Goal: Task Accomplishment & Management: Use online tool/utility

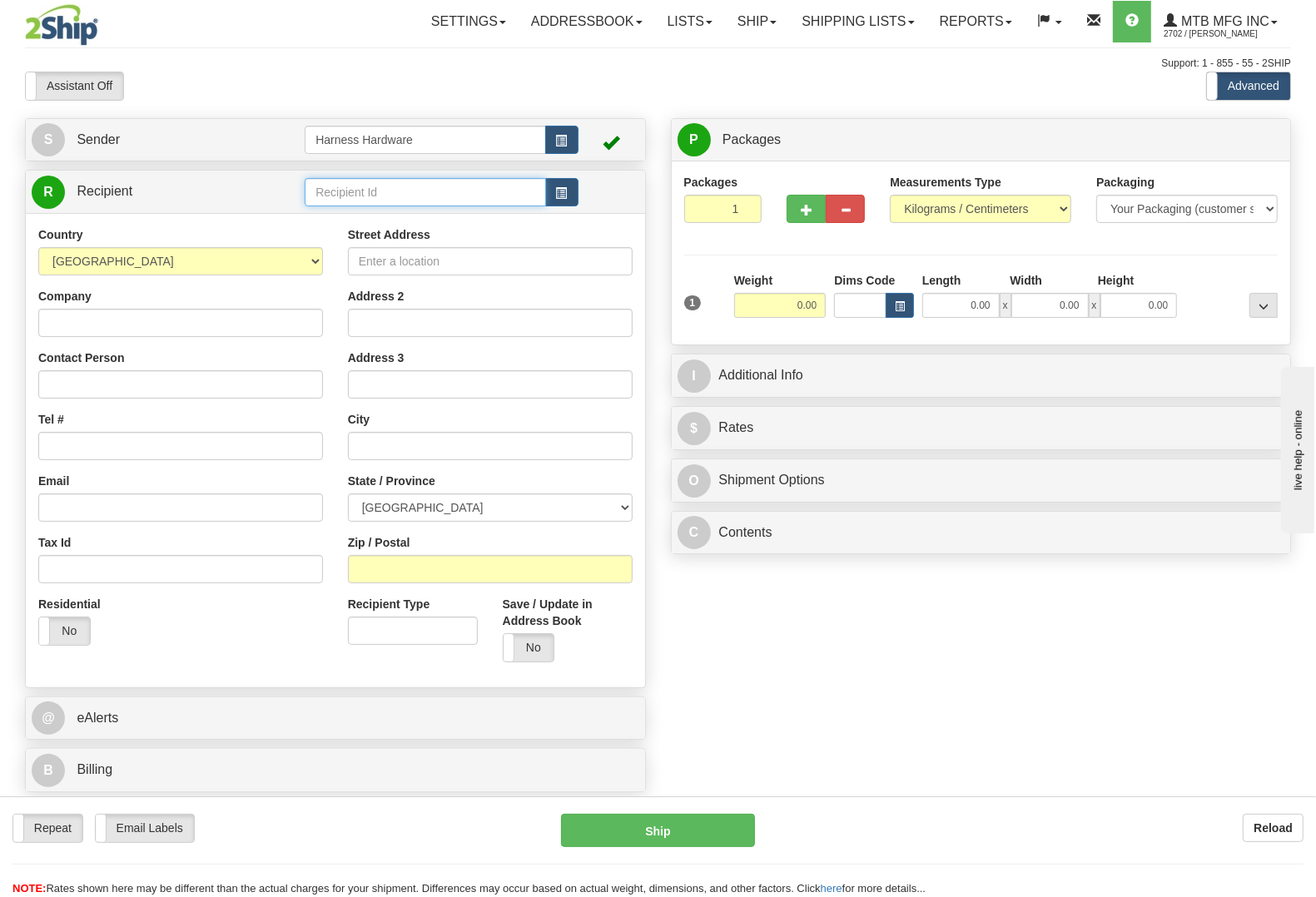
click at [371, 188] on input "text" at bounding box center [425, 193] width 241 height 28
click at [356, 223] on div "WHIF" at bounding box center [421, 218] width 224 height 18
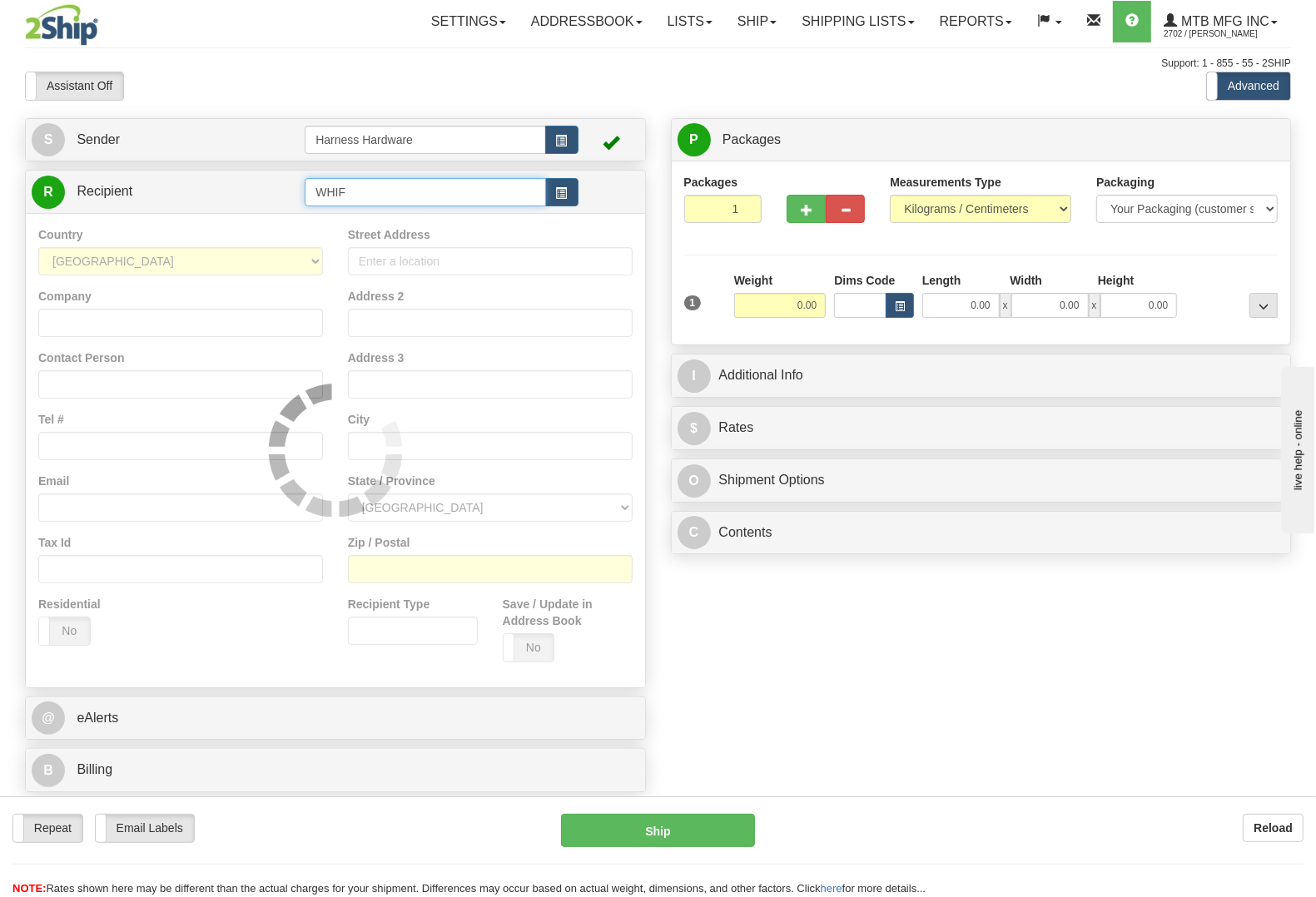
type input "WHIF"
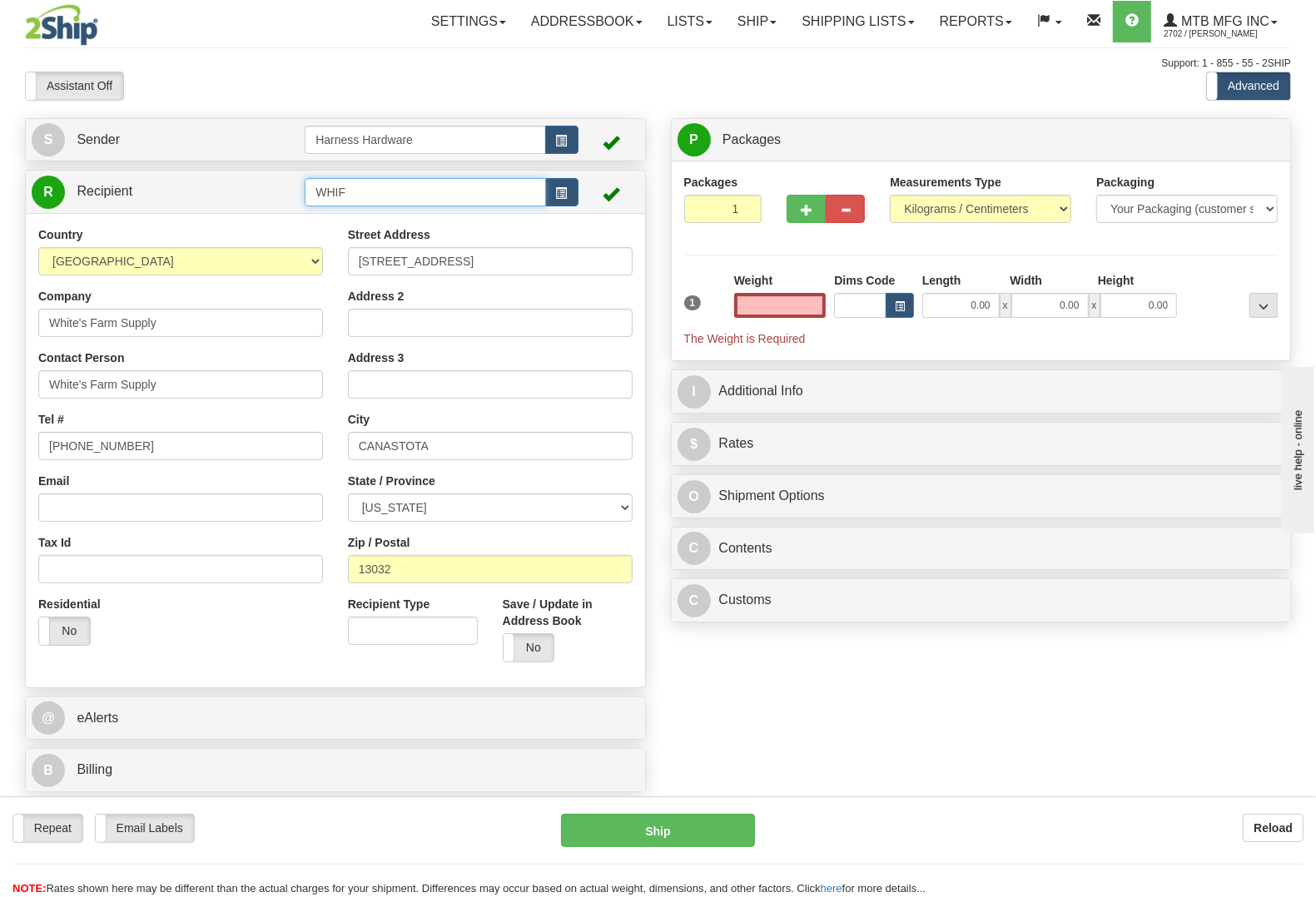
type input "0.00"
click at [391, 179] on input "WHIF" at bounding box center [425, 193] width 241 height 28
type input "WHIFo"
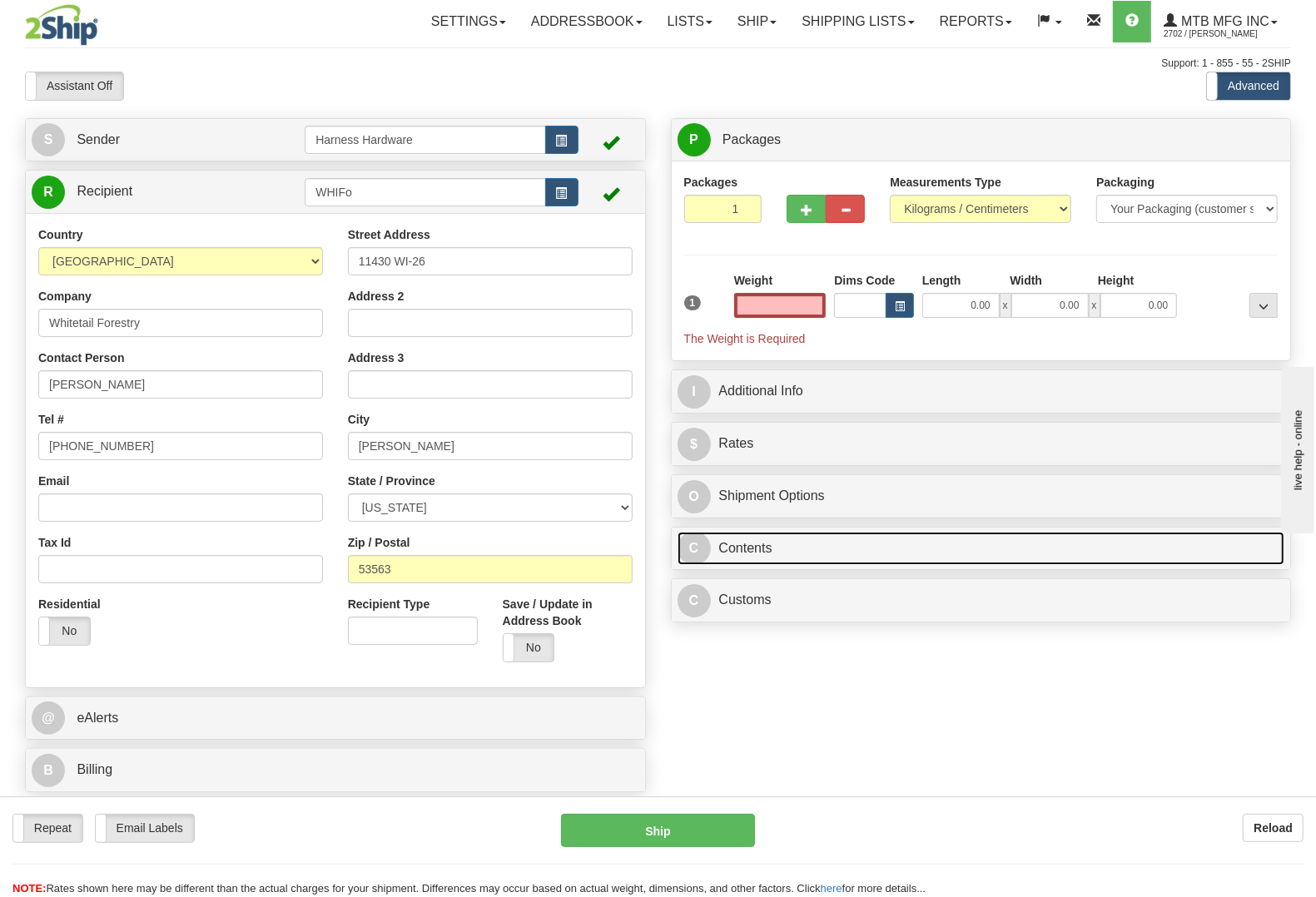
type input "0.00"
drag, startPoint x: 722, startPoint y: 553, endPoint x: 710, endPoint y: 601, distance: 49.5
click at [722, 551] on link "C Contents" at bounding box center [981, 549] width 607 height 34
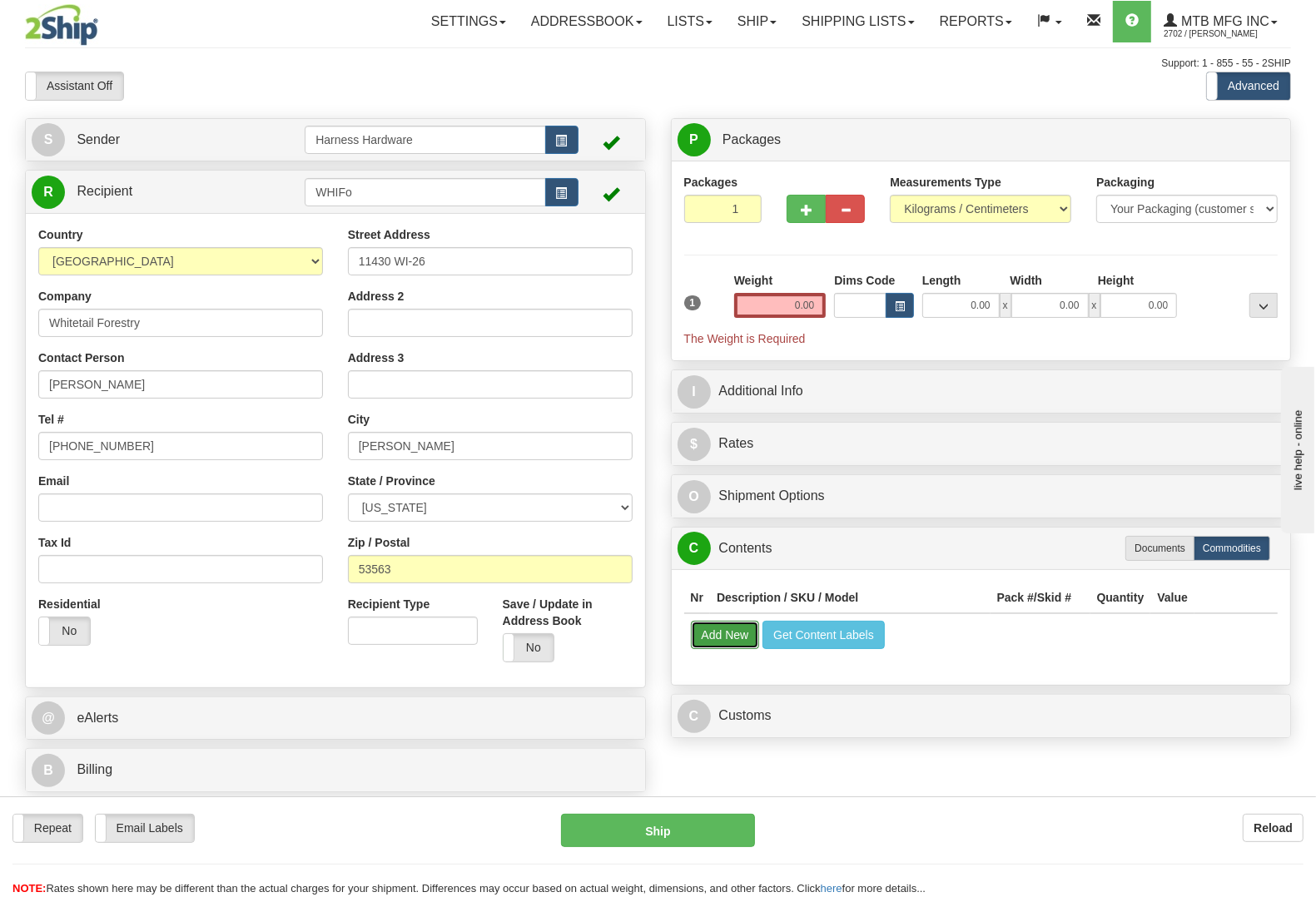
click at [708, 643] on button "Add New" at bounding box center [725, 635] width 69 height 28
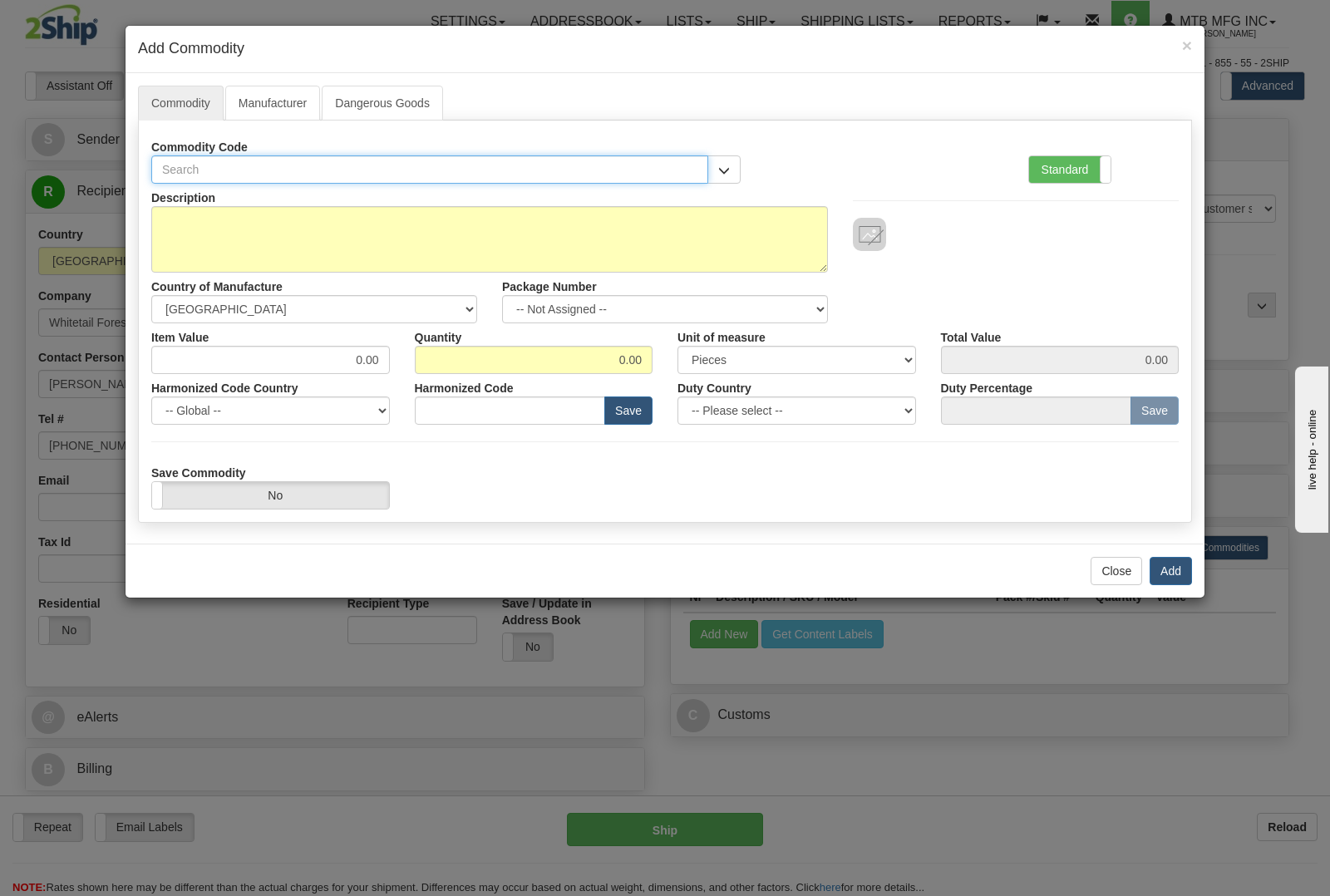
click at [439, 171] on input "text" at bounding box center [429, 170] width 557 height 28
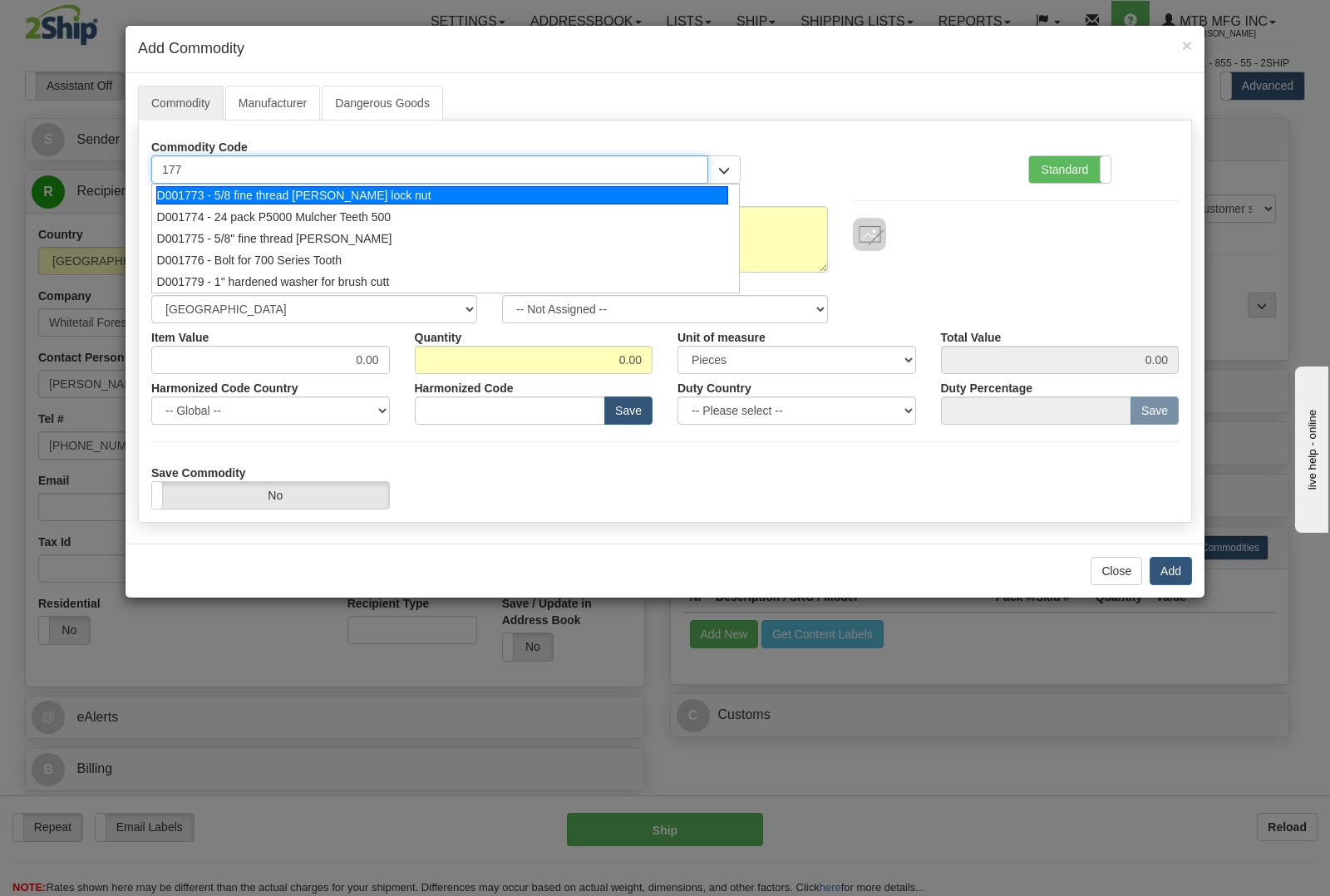
type input "1774"
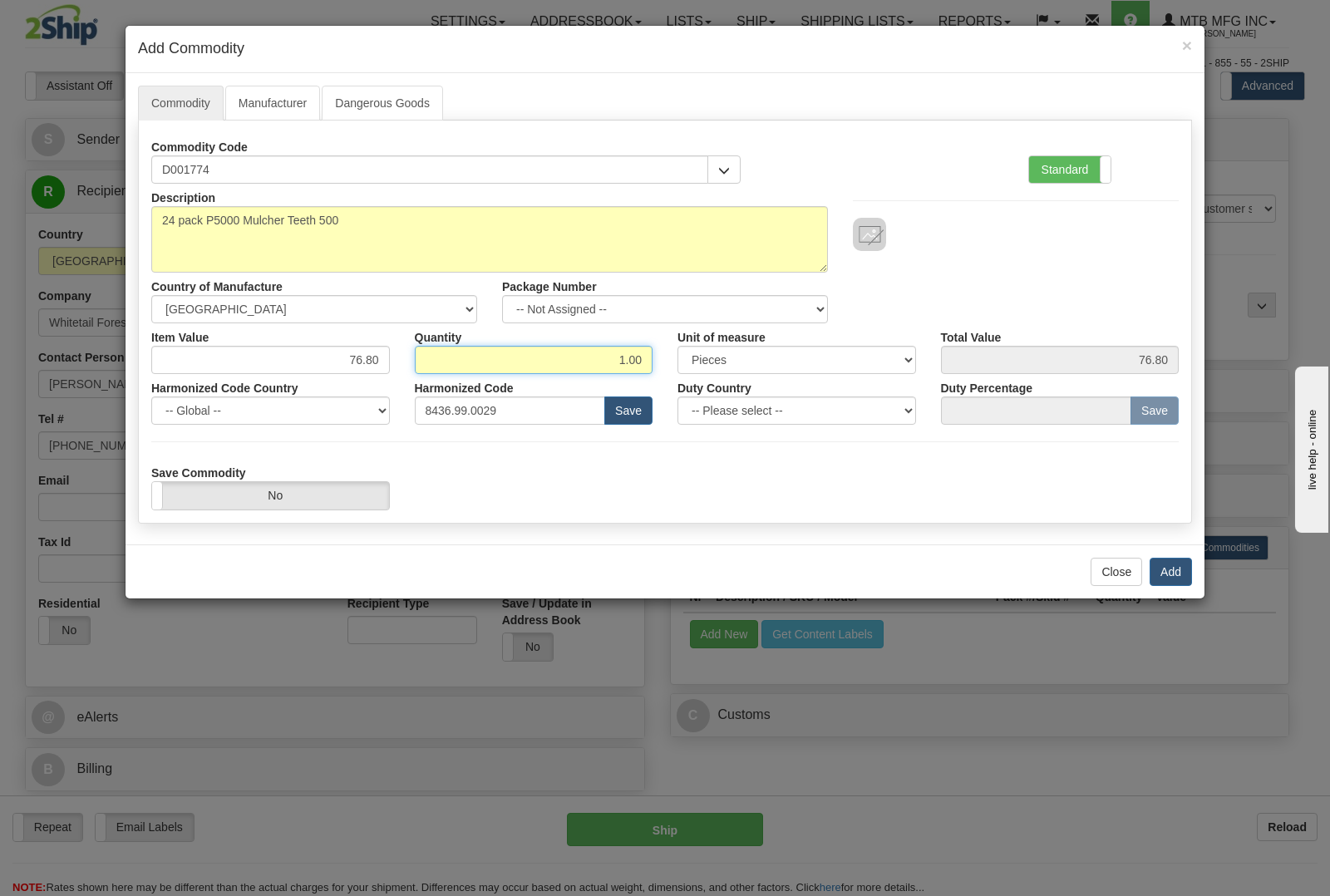
drag, startPoint x: 608, startPoint y: 358, endPoint x: 744, endPoint y: 374, distance: 136.9
click at [744, 374] on div "Item Value 76.80 Quantity 1.00 Unit of measure 3 Thousand Square Inches Adjustm…" at bounding box center [665, 349] width 1053 height 51
type input "2"
type input "153.60"
click at [1172, 570] on button "Add" at bounding box center [1171, 572] width 42 height 28
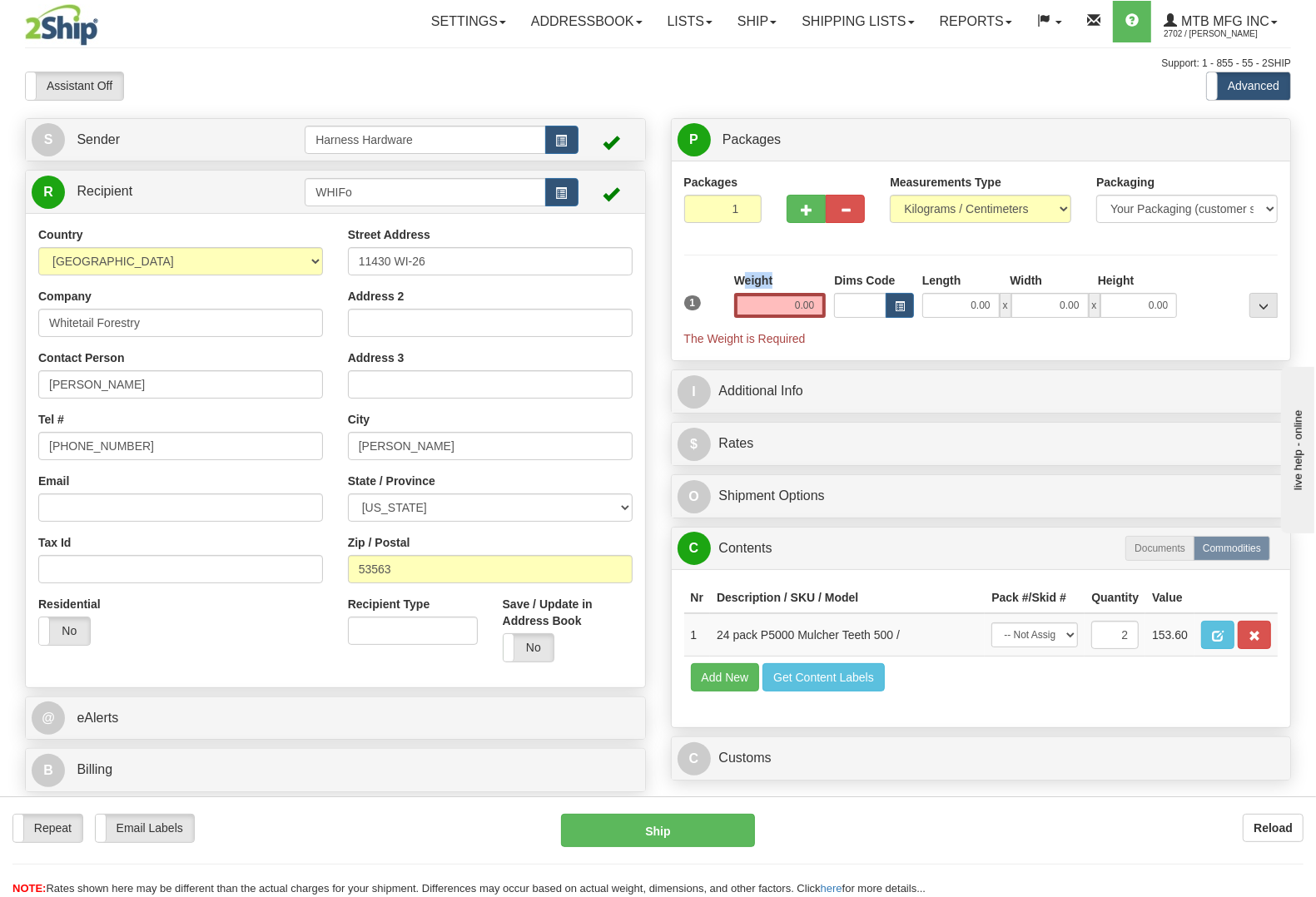
drag, startPoint x: 747, startPoint y: 285, endPoint x: 763, endPoint y: 292, distance: 17.5
click at [762, 292] on div "Weight 0.00" at bounding box center [780, 295] width 93 height 45
click at [775, 300] on input "0.00" at bounding box center [780, 305] width 93 height 25
drag, startPoint x: 775, startPoint y: 300, endPoint x: 1209, endPoint y: 344, distance: 436.2
click at [1209, 344] on div "1 Weight Dims Code Length x" at bounding box center [981, 309] width 602 height 75
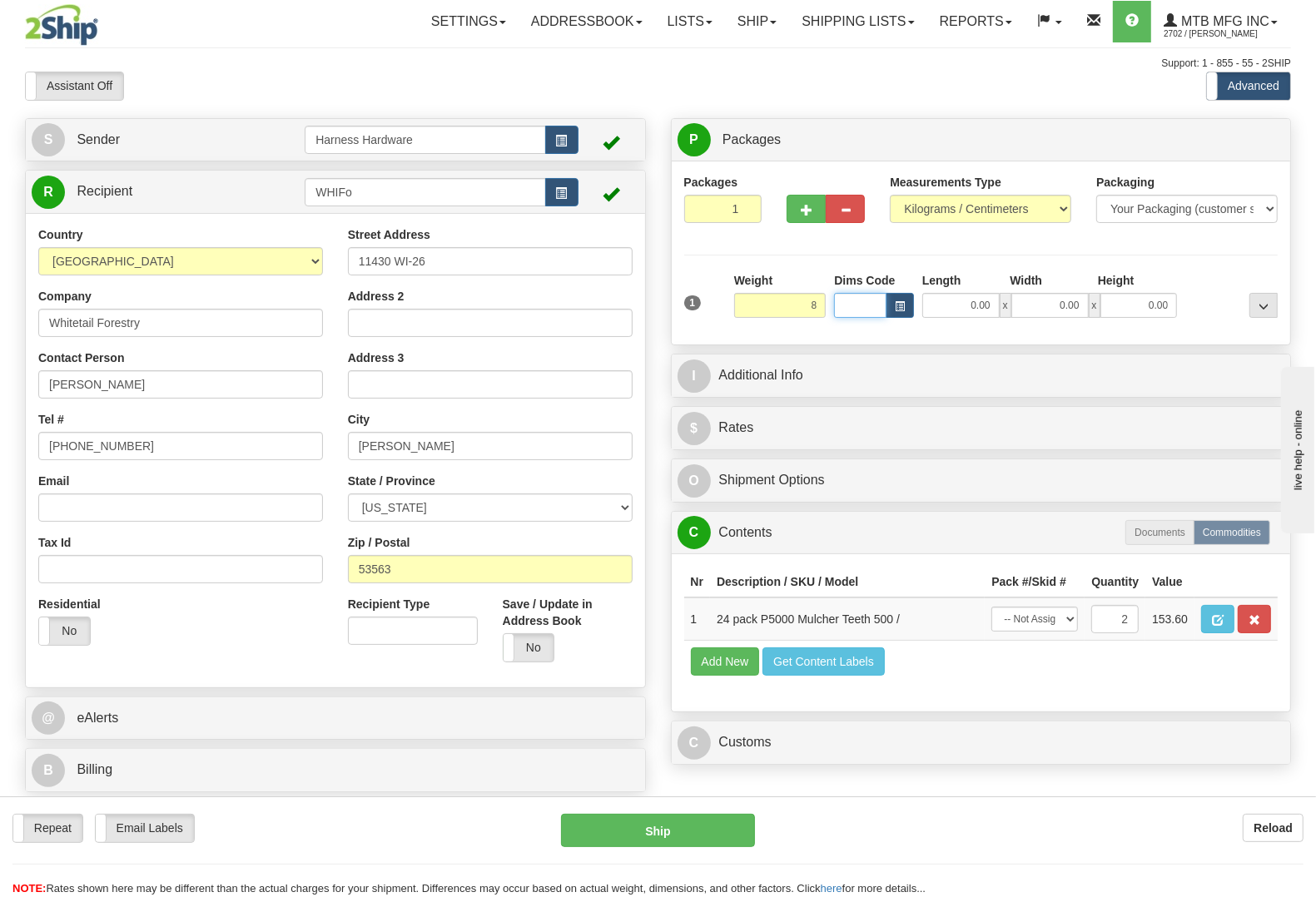
type input "8.00"
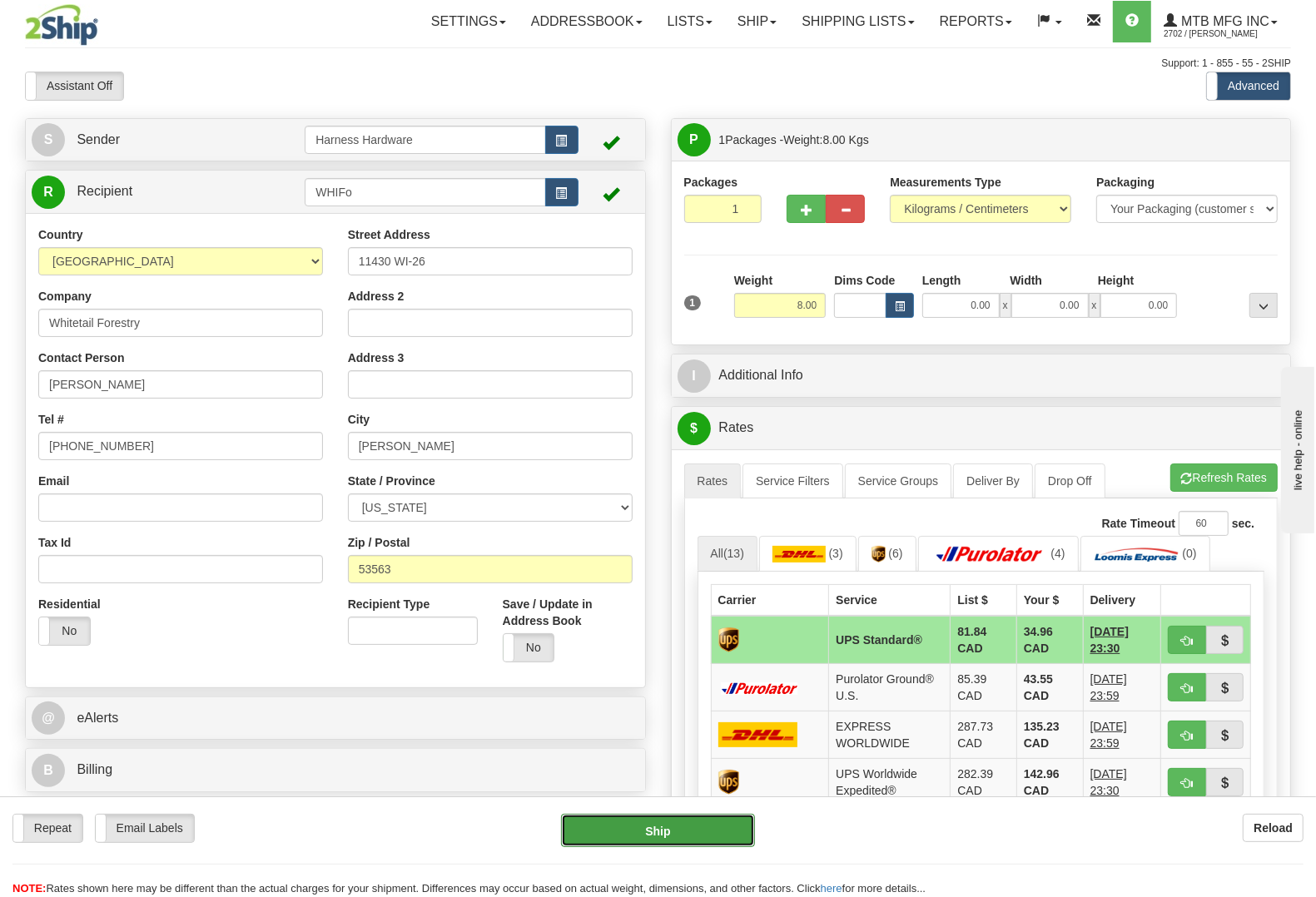
click at [653, 837] on button "Ship" at bounding box center [657, 830] width 194 height 33
type input "11"
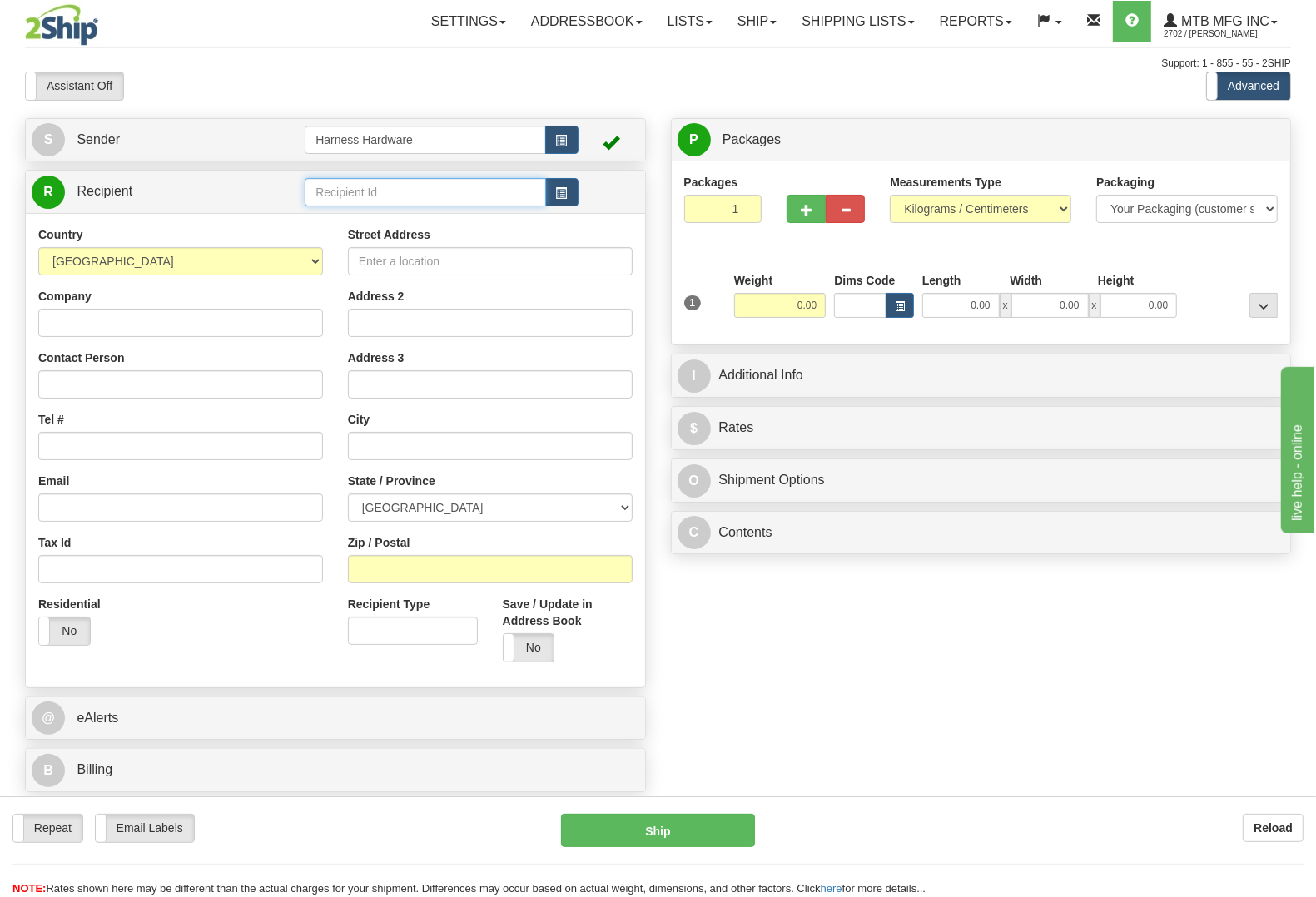
click at [443, 192] on input "text" at bounding box center [425, 193] width 241 height 28
type input "carp"
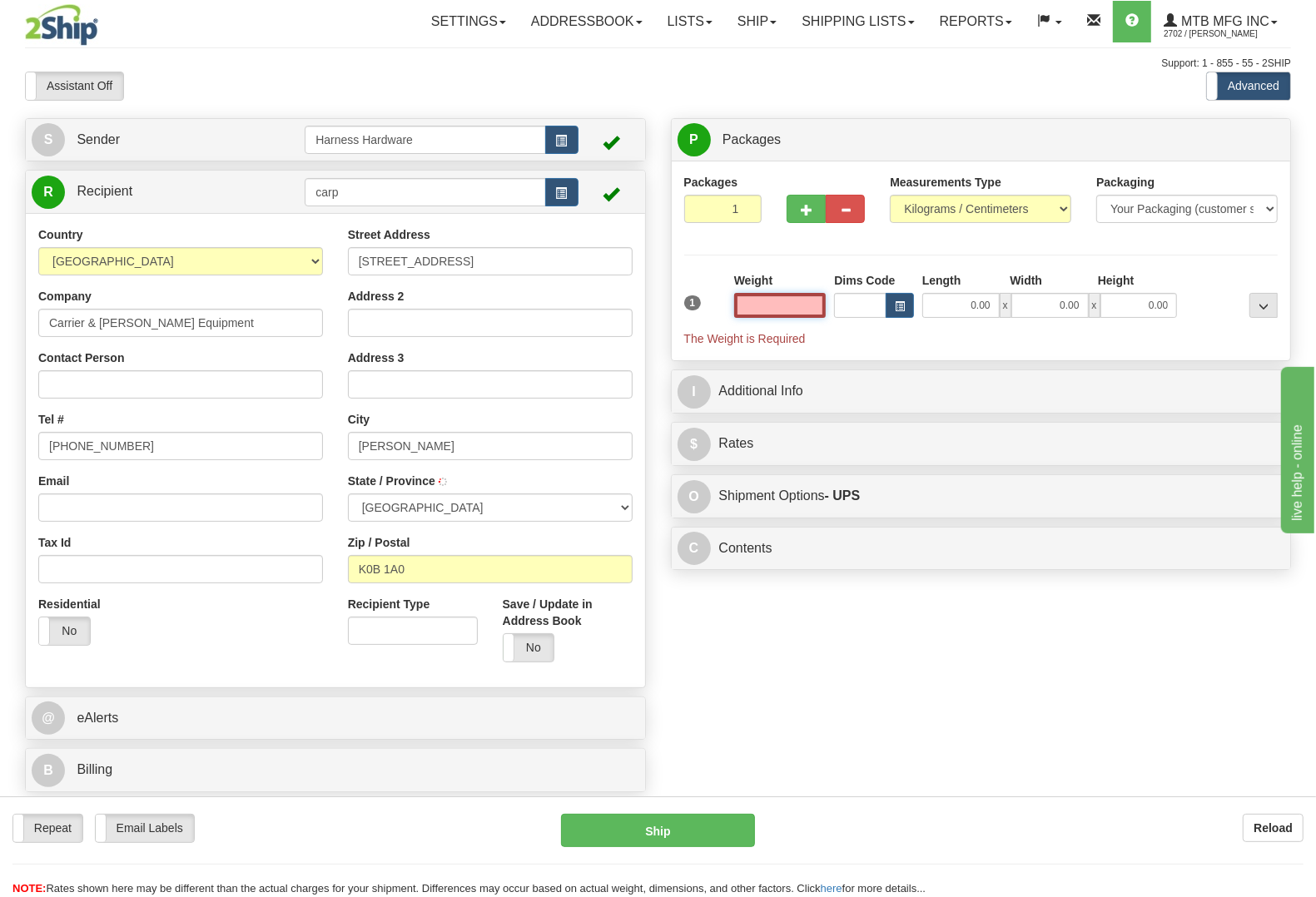
type input "ALFRED"
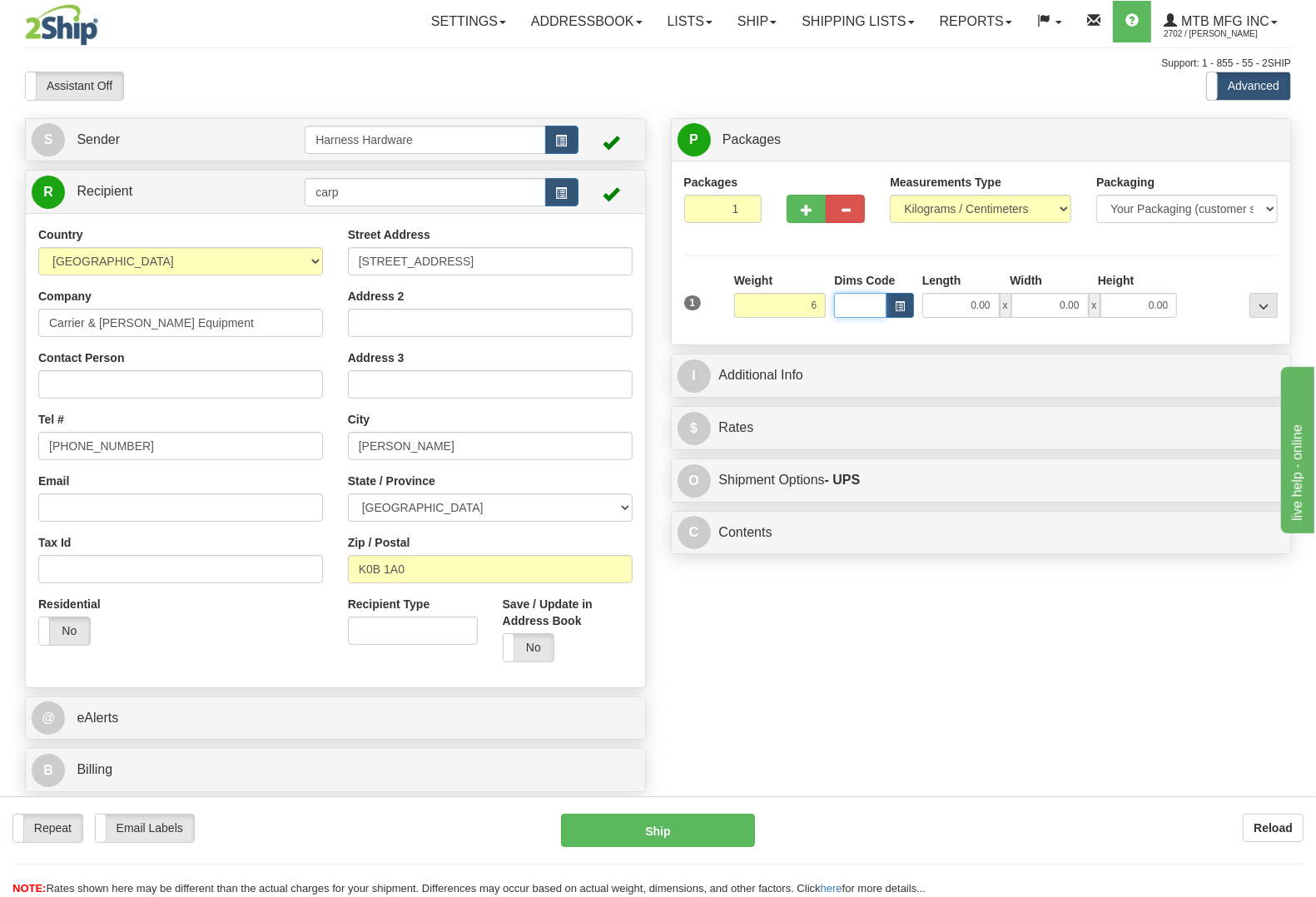
type input "6.00"
type input "11"
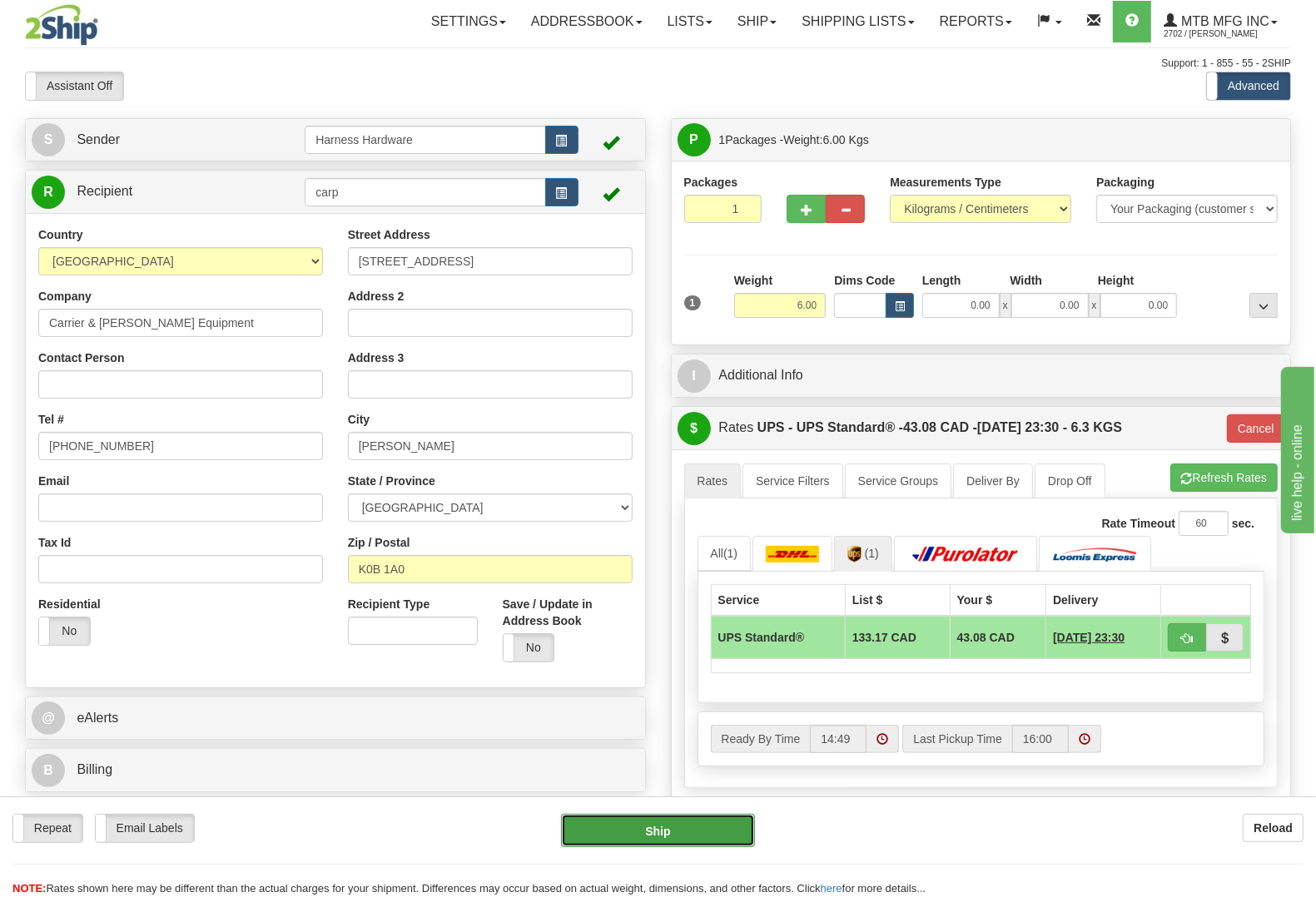
click at [662, 838] on button "Ship" at bounding box center [657, 830] width 194 height 33
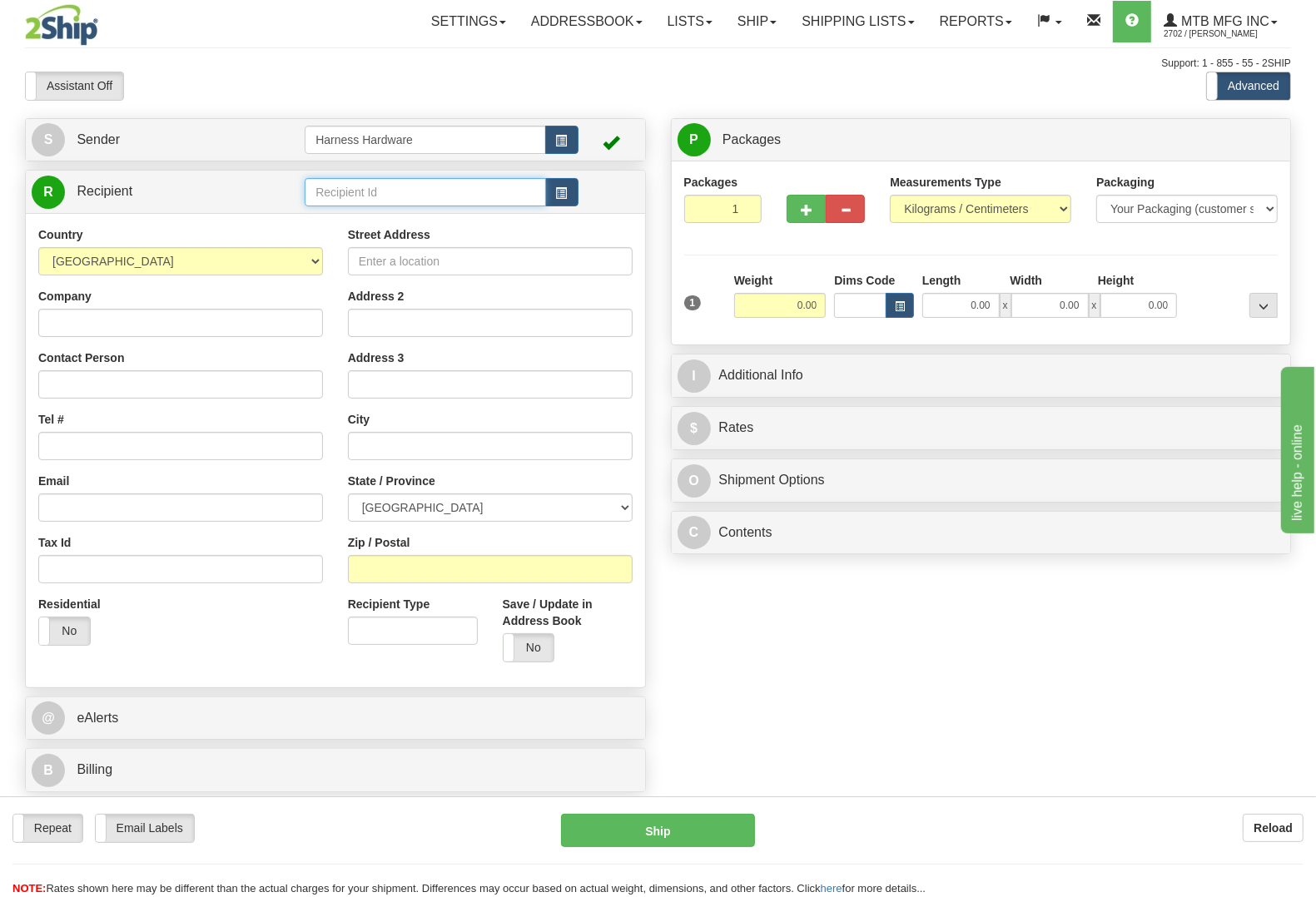
click at [352, 186] on input "text" at bounding box center [425, 193] width 241 height 28
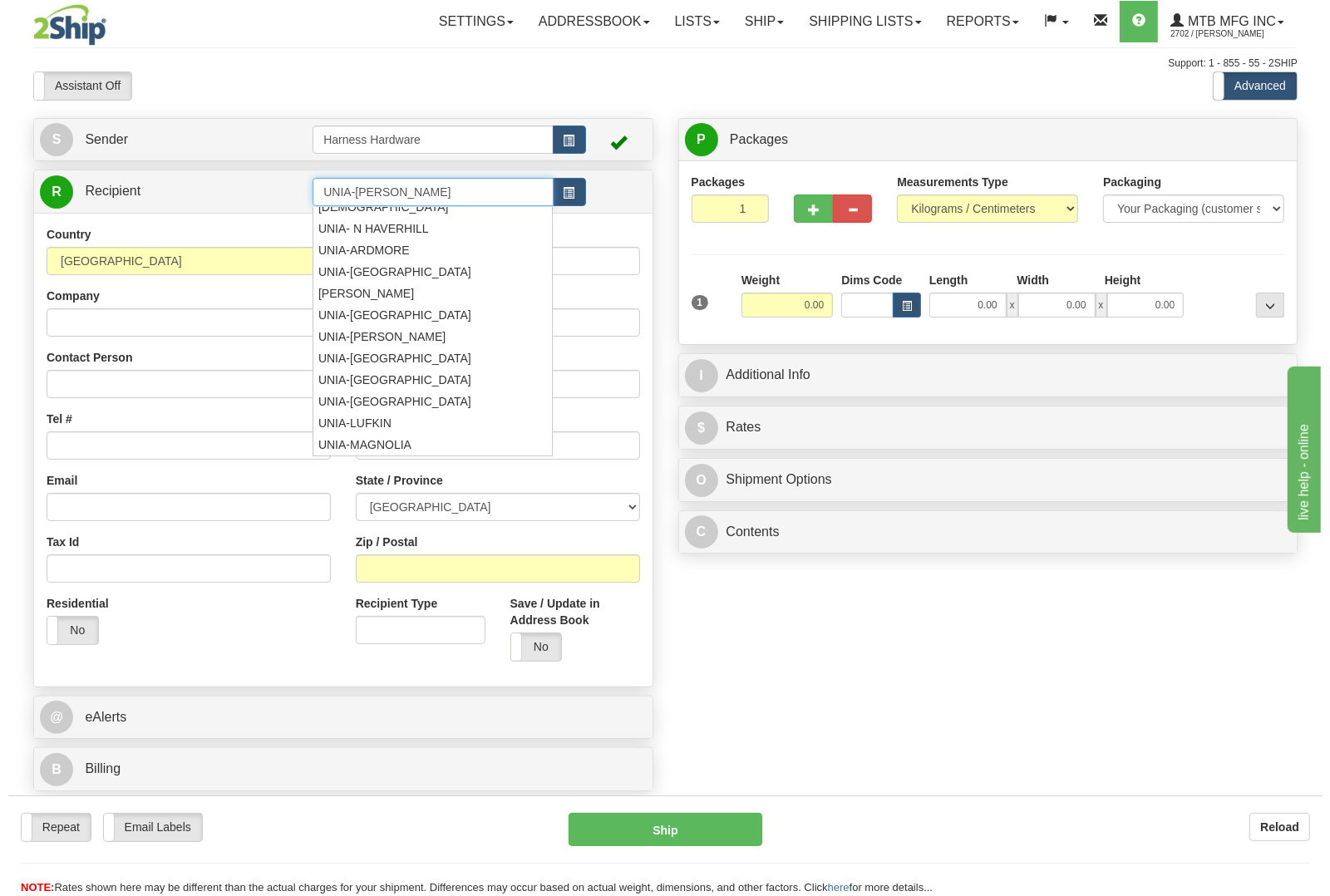
scroll to position [55, 0]
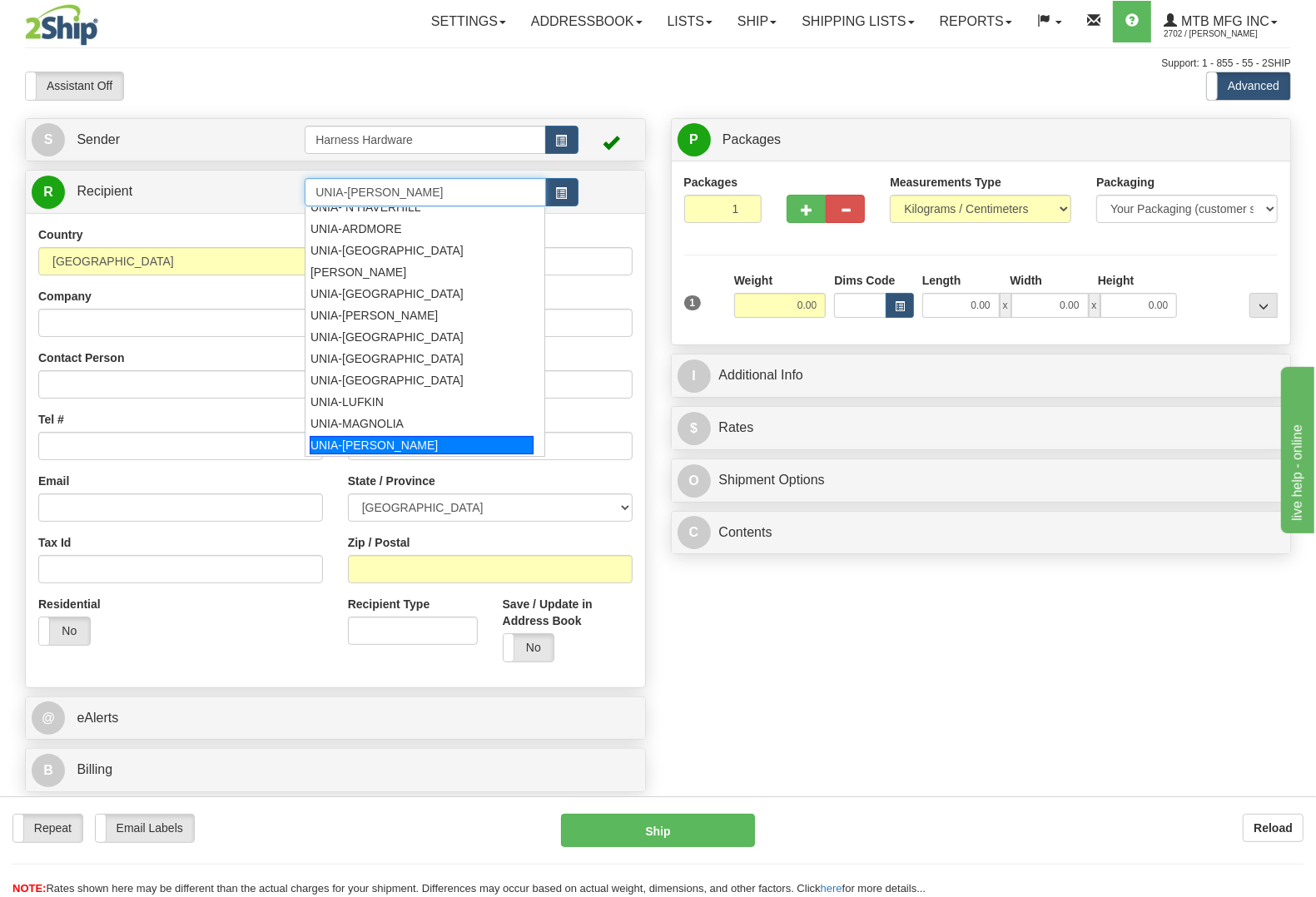
type input "UNIA-MALONE"
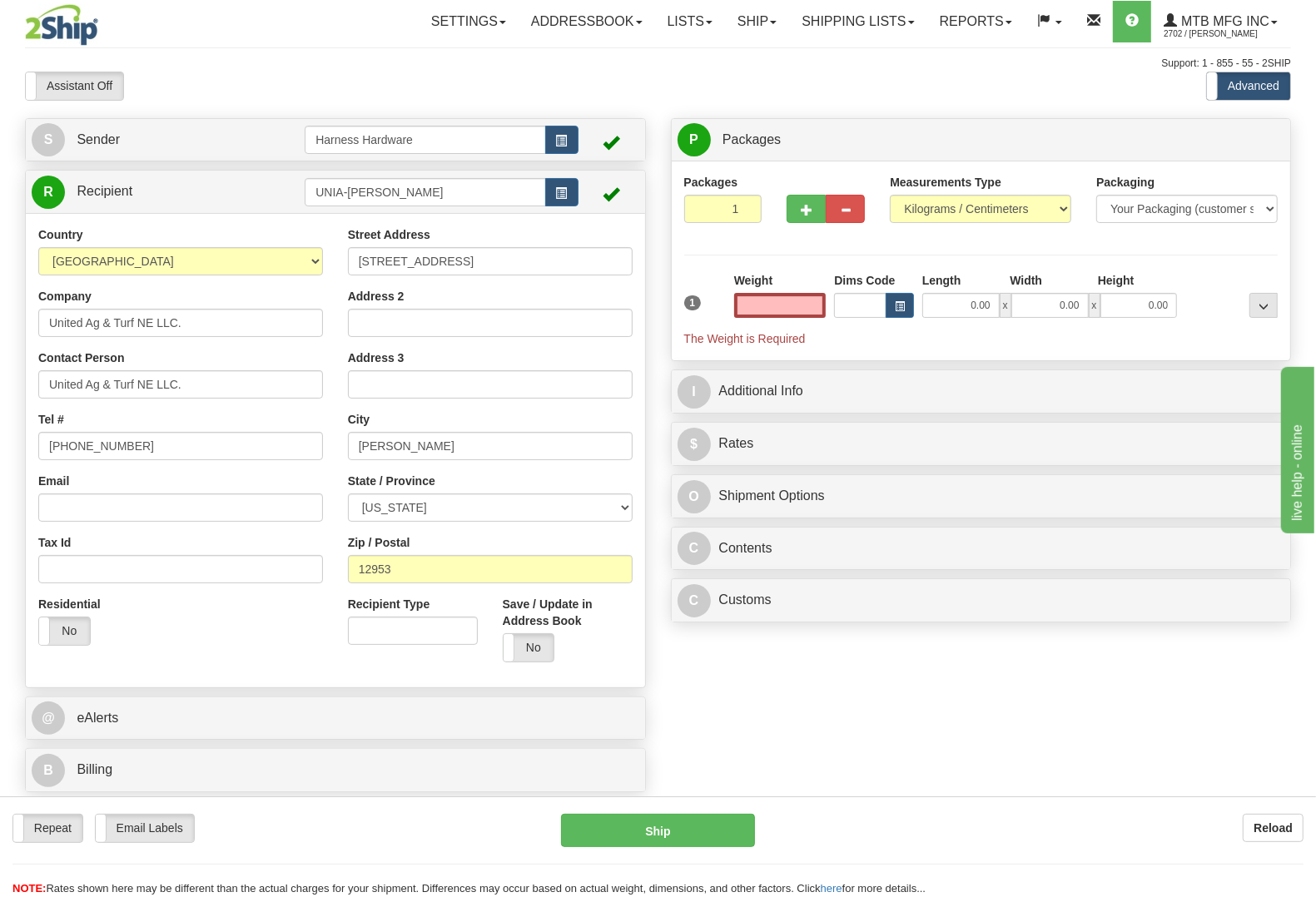
type input "0.00"
click at [778, 570] on div "C Contents Documents Commodities" at bounding box center [981, 549] width 619 height 42
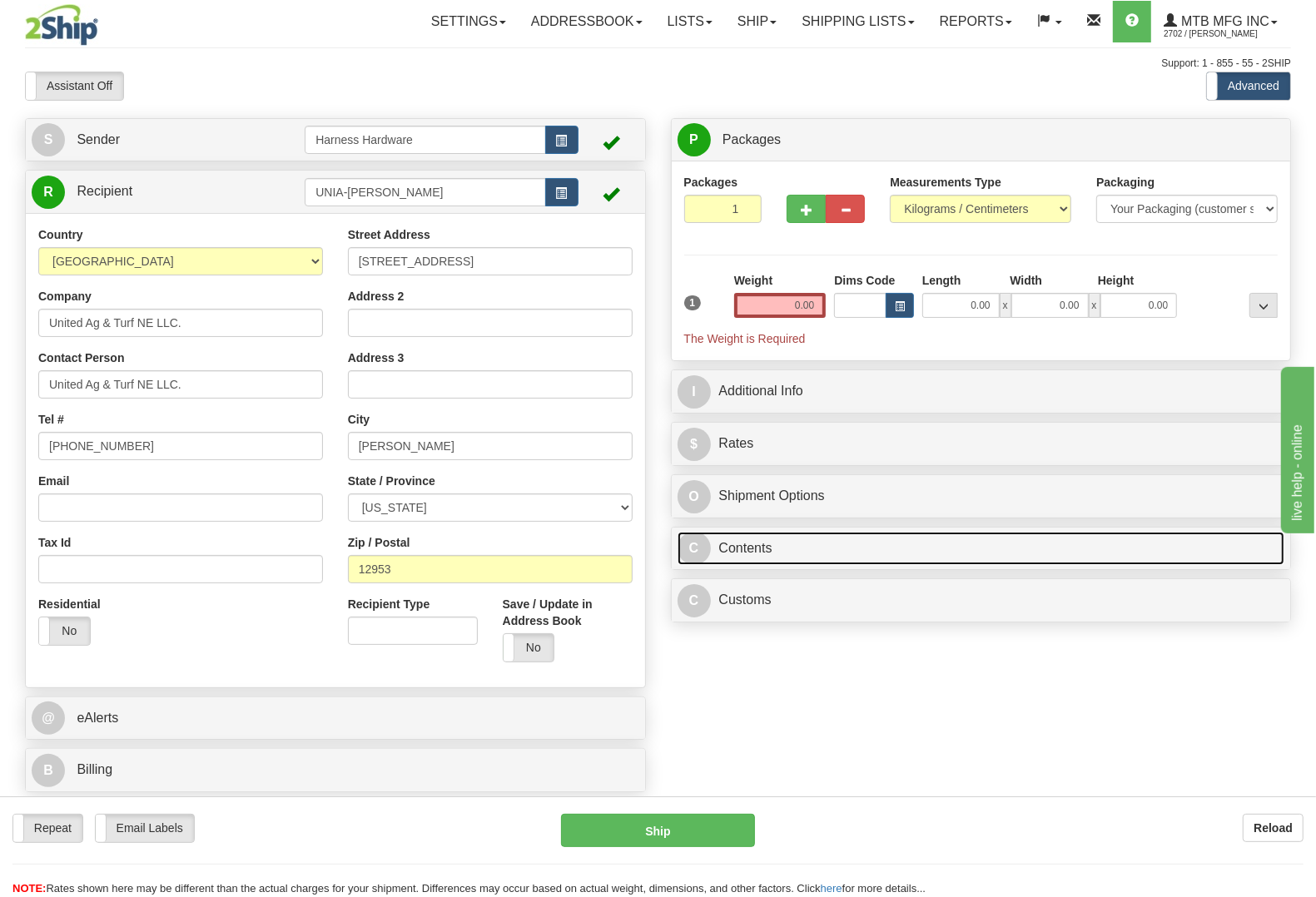
click at [754, 548] on link "C Contents" at bounding box center [981, 549] width 607 height 34
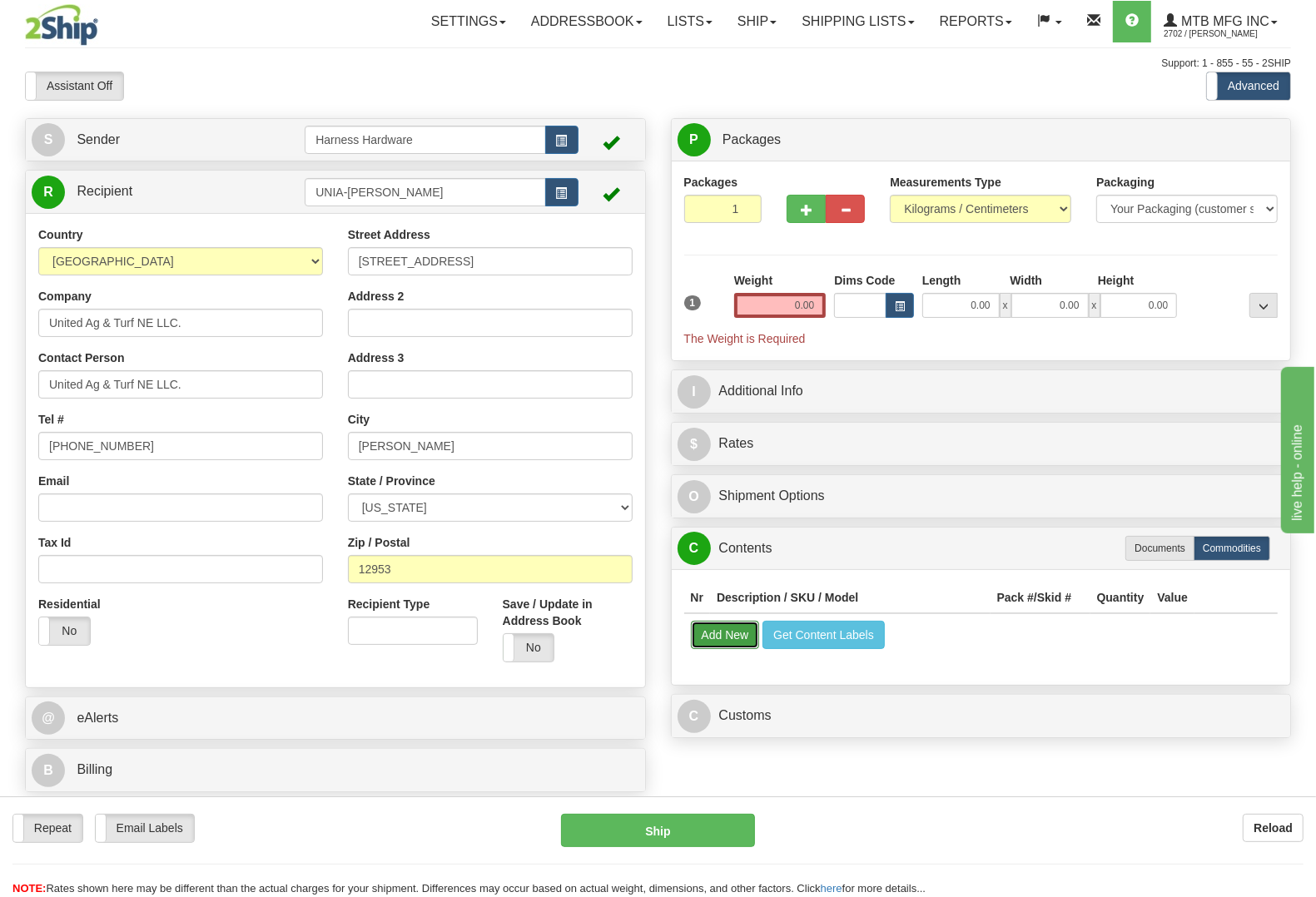
click at [713, 635] on button "Add New" at bounding box center [725, 635] width 69 height 28
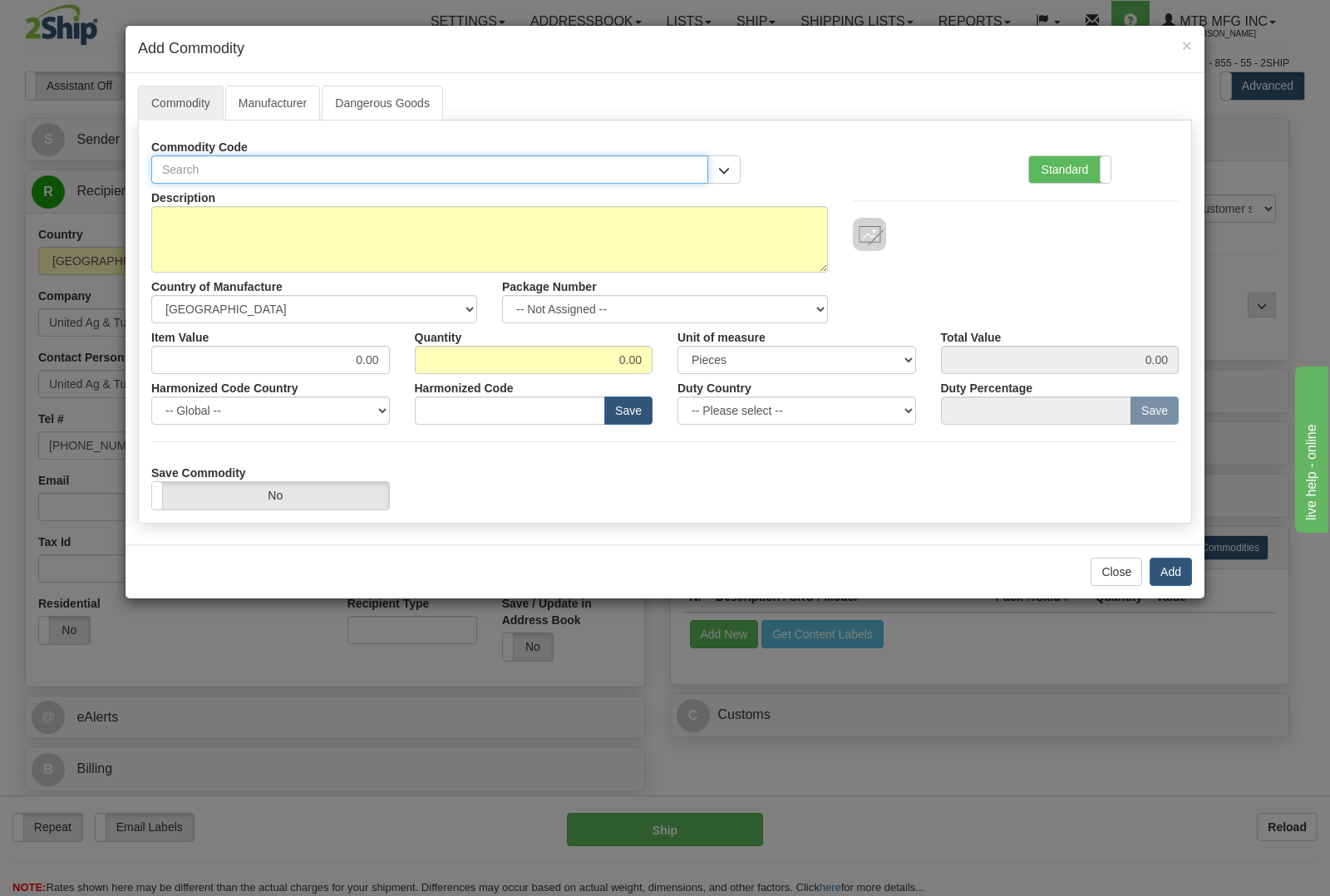
click at [329, 168] on input "text" at bounding box center [429, 170] width 557 height 28
type input "1627"
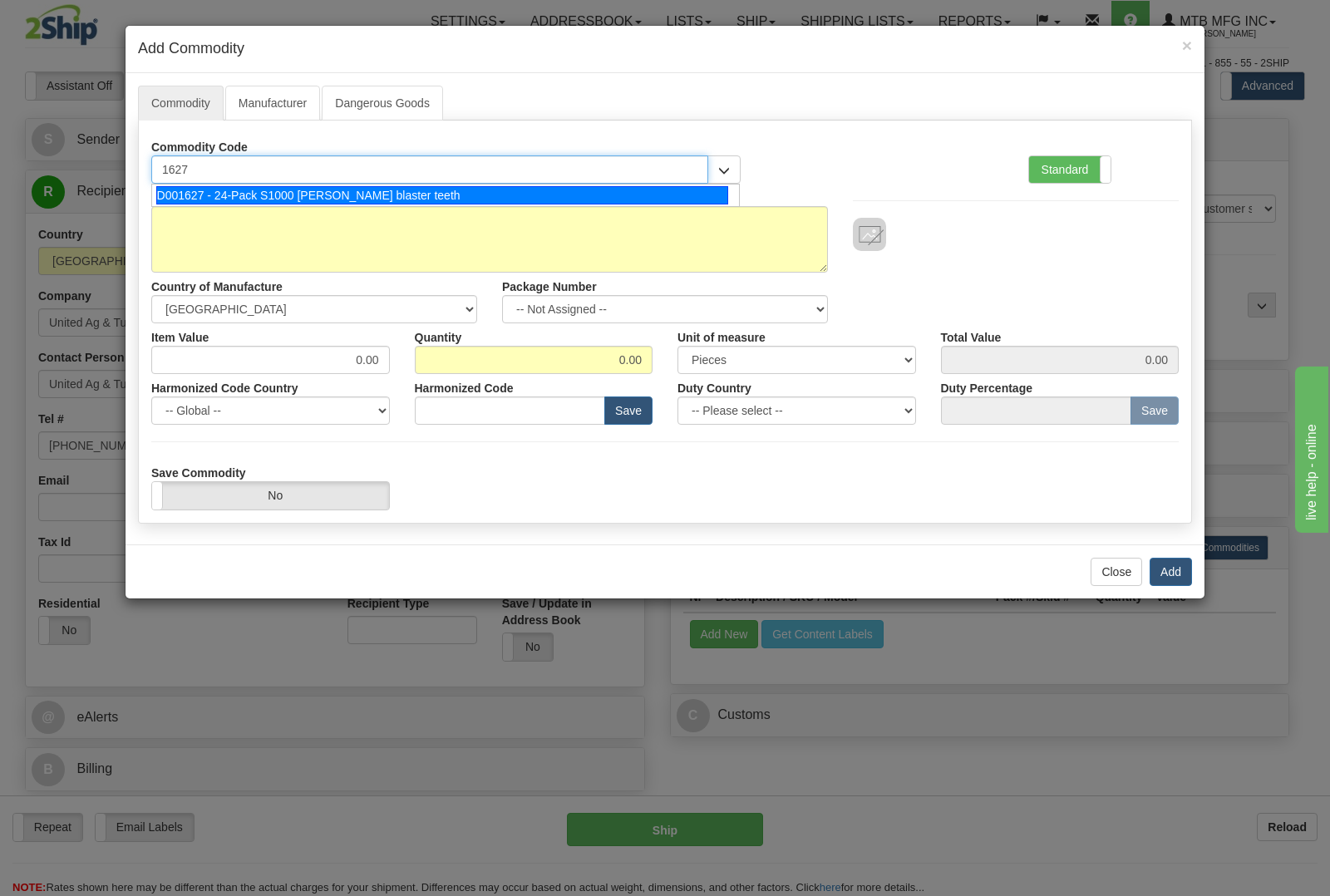
click at [342, 200] on div "D001627 - 24-Pack S1000 stump blaster teeth" at bounding box center [442, 194] width 573 height 18
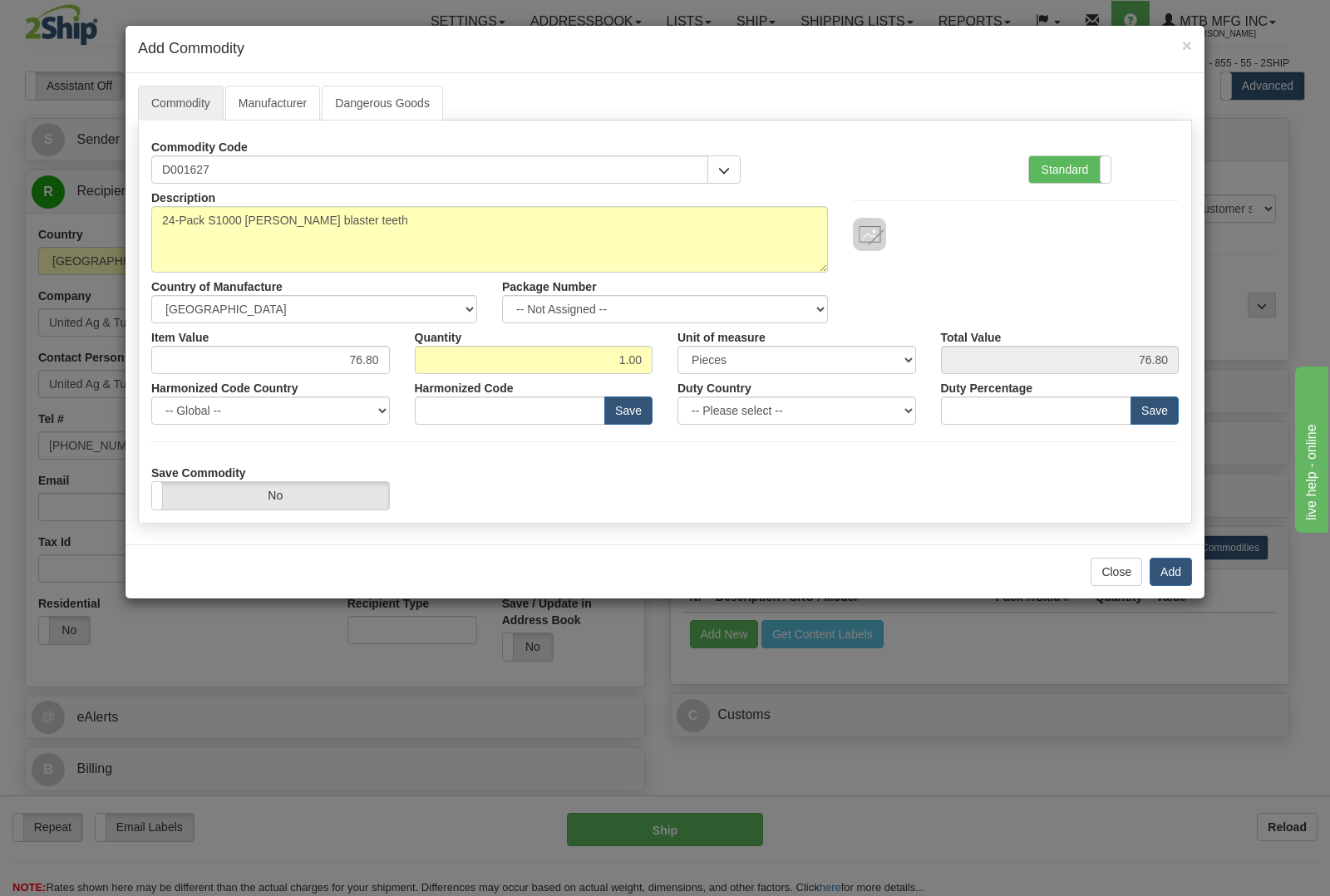
type input "8436.99.0029"
click at [1157, 580] on button "Add" at bounding box center [1171, 572] width 42 height 28
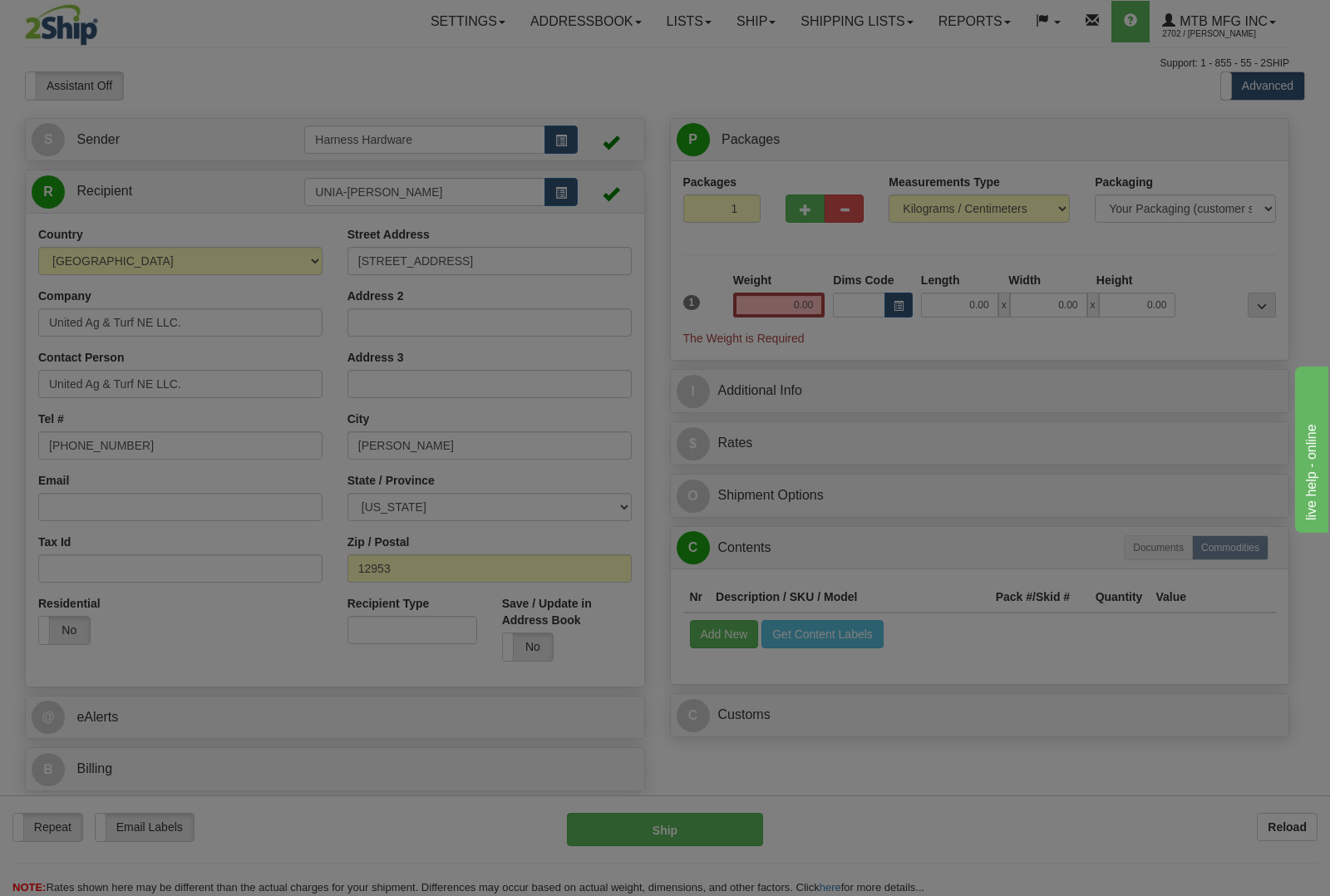
drag, startPoint x: 1167, startPoint y: 574, endPoint x: 1140, endPoint y: 583, distance: 28.5
click at [1167, 573] on body "Training Course Close Toggle navigation Settings Shipping Preferences New Recip…" at bounding box center [665, 448] width 1330 height 896
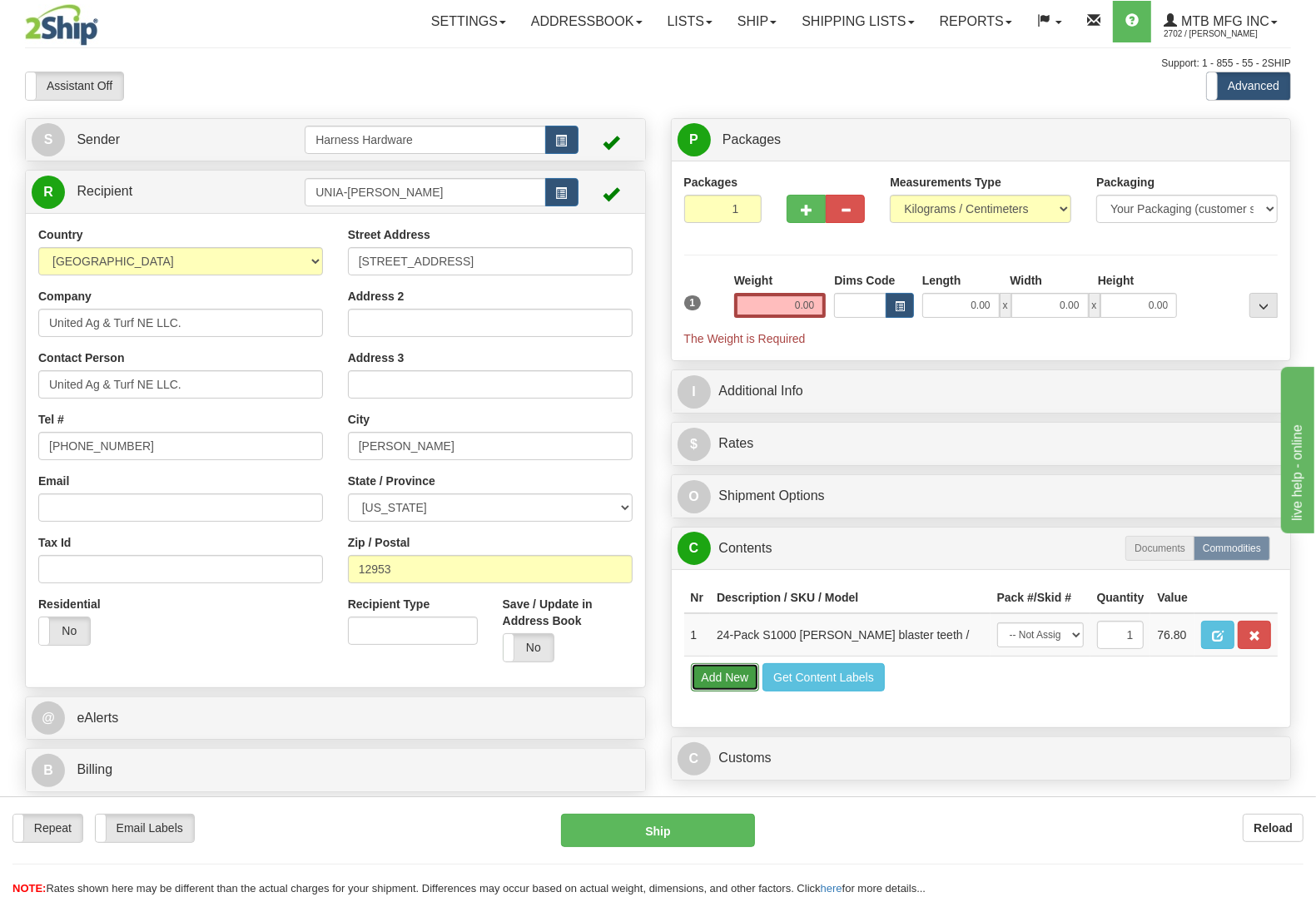
click at [704, 692] on button "Add New" at bounding box center [725, 678] width 69 height 28
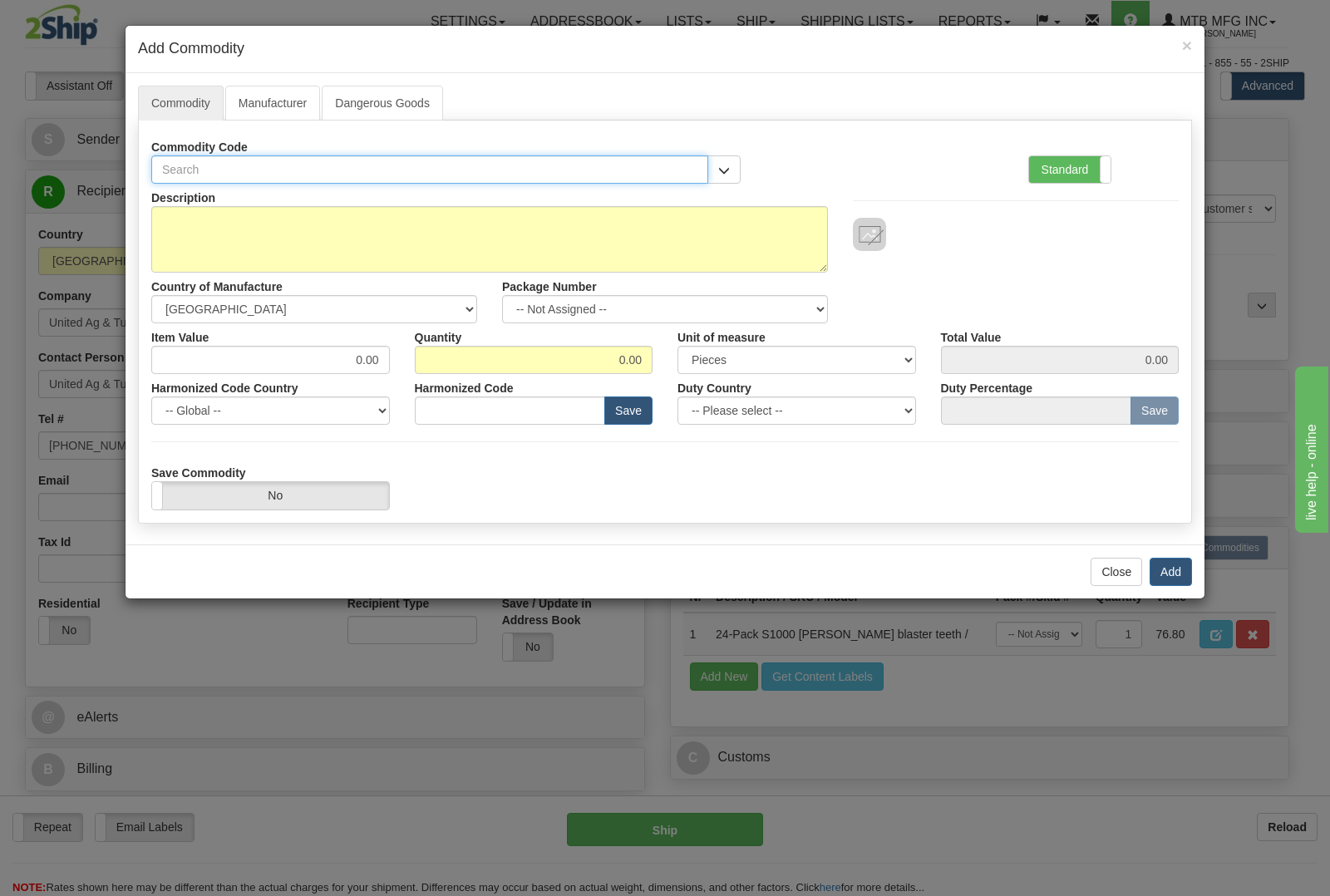
click at [368, 171] on input "text" at bounding box center [429, 170] width 557 height 28
type input "s1000"
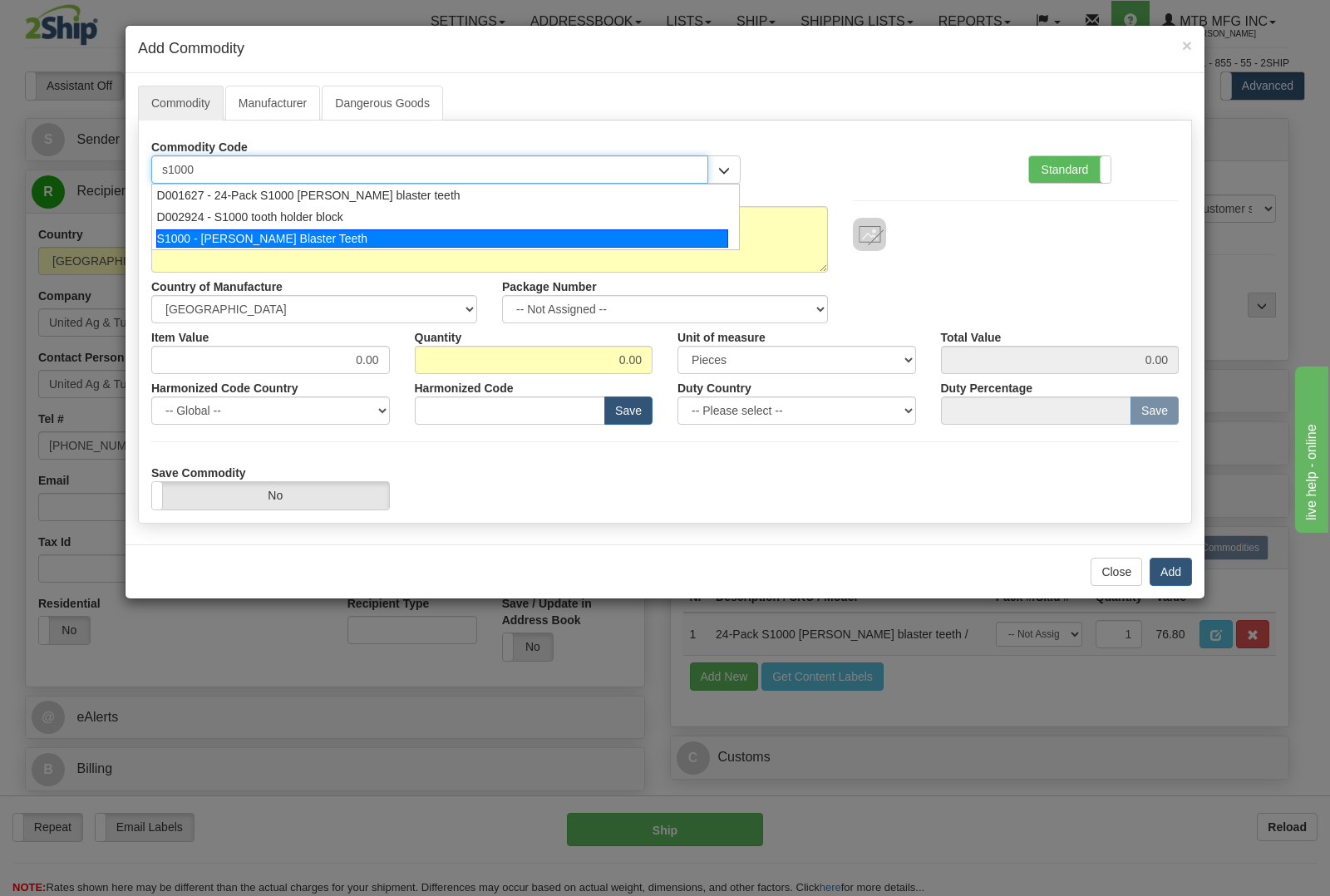
click at [366, 235] on div "S1000 - Stump Blaster Teeth" at bounding box center [442, 238] width 573 height 18
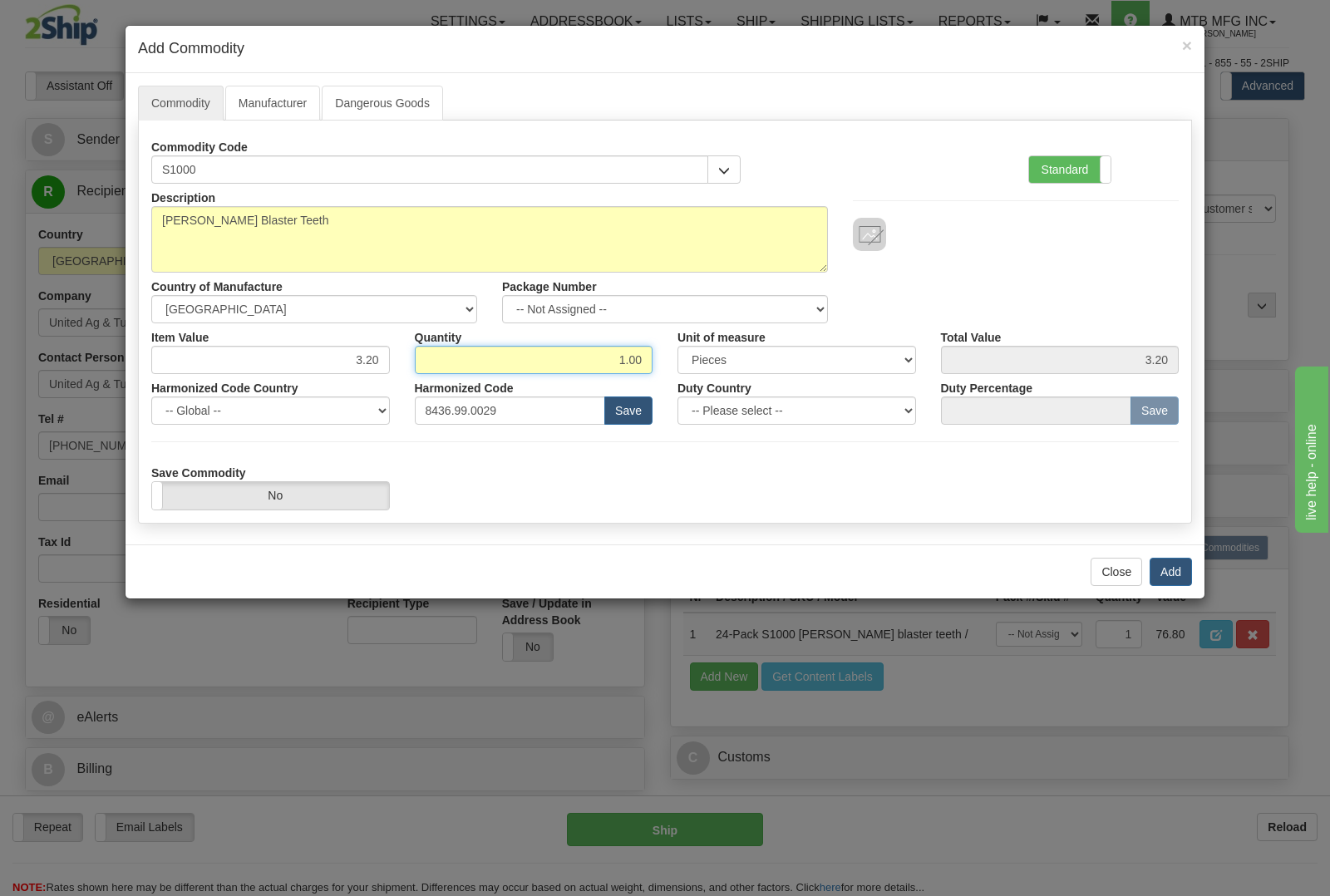
drag, startPoint x: 611, startPoint y: 355, endPoint x: 837, endPoint y: 384, distance: 227.9
click at [833, 379] on div "Description Stump Blaster Teeth Country of Manufacture -- Unknown -- AFGHANISTA…" at bounding box center [665, 347] width 1028 height 326
type input "10"
type input "32.00"
click at [1171, 572] on button "Add" at bounding box center [1171, 572] width 42 height 28
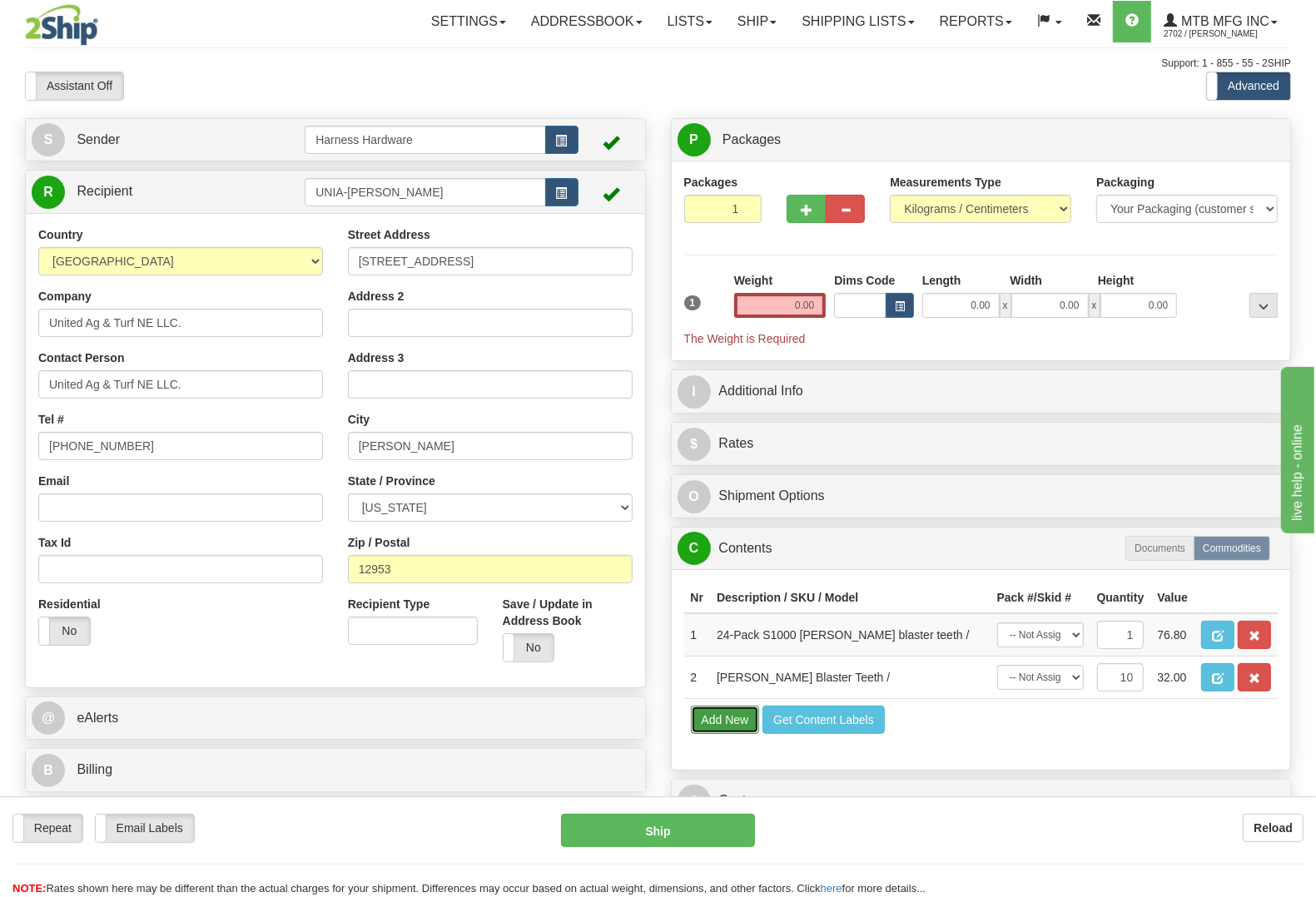
click at [750, 734] on button "Add New" at bounding box center [725, 720] width 69 height 28
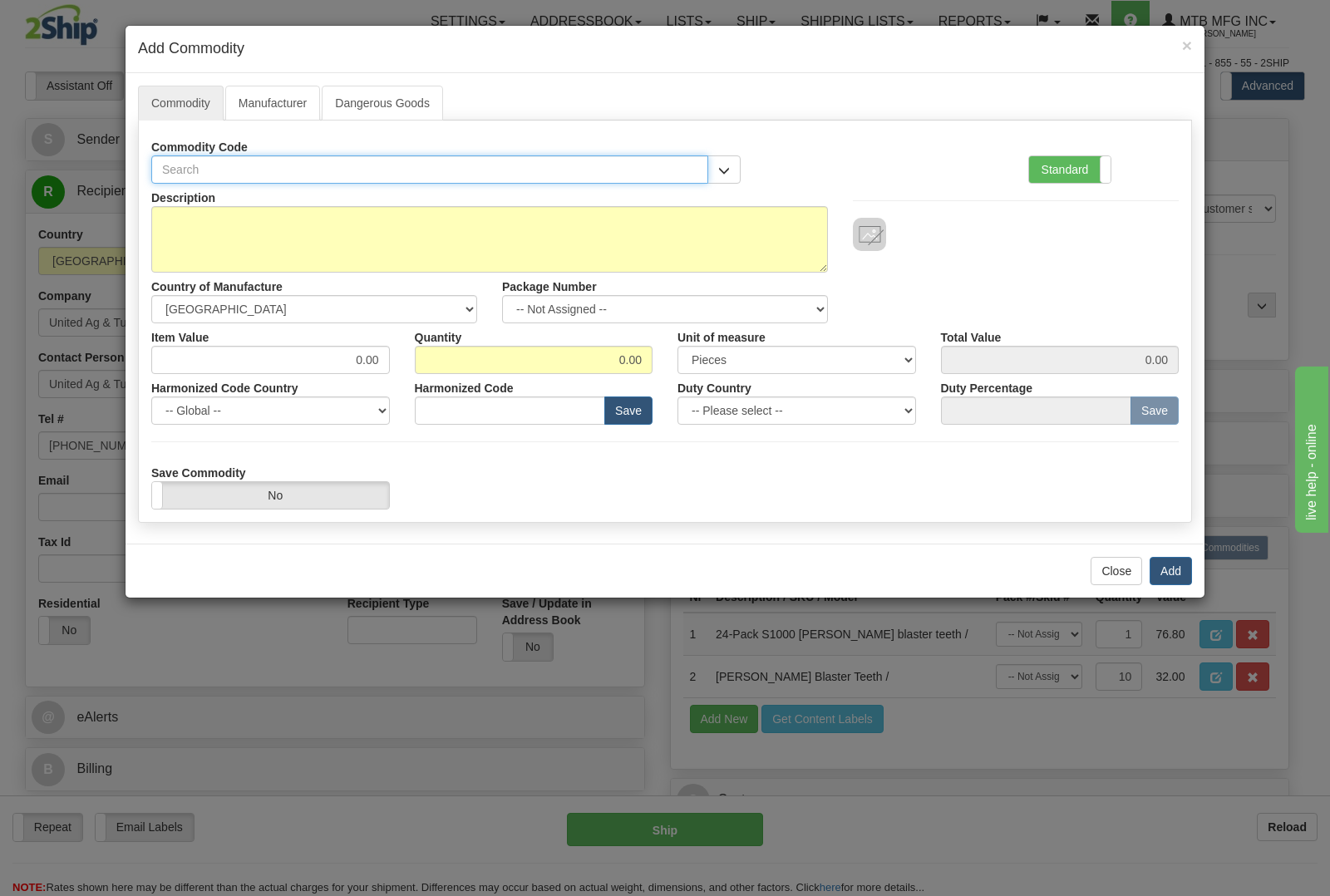
click at [333, 171] on input "text" at bounding box center [429, 170] width 557 height 28
type input "1773"
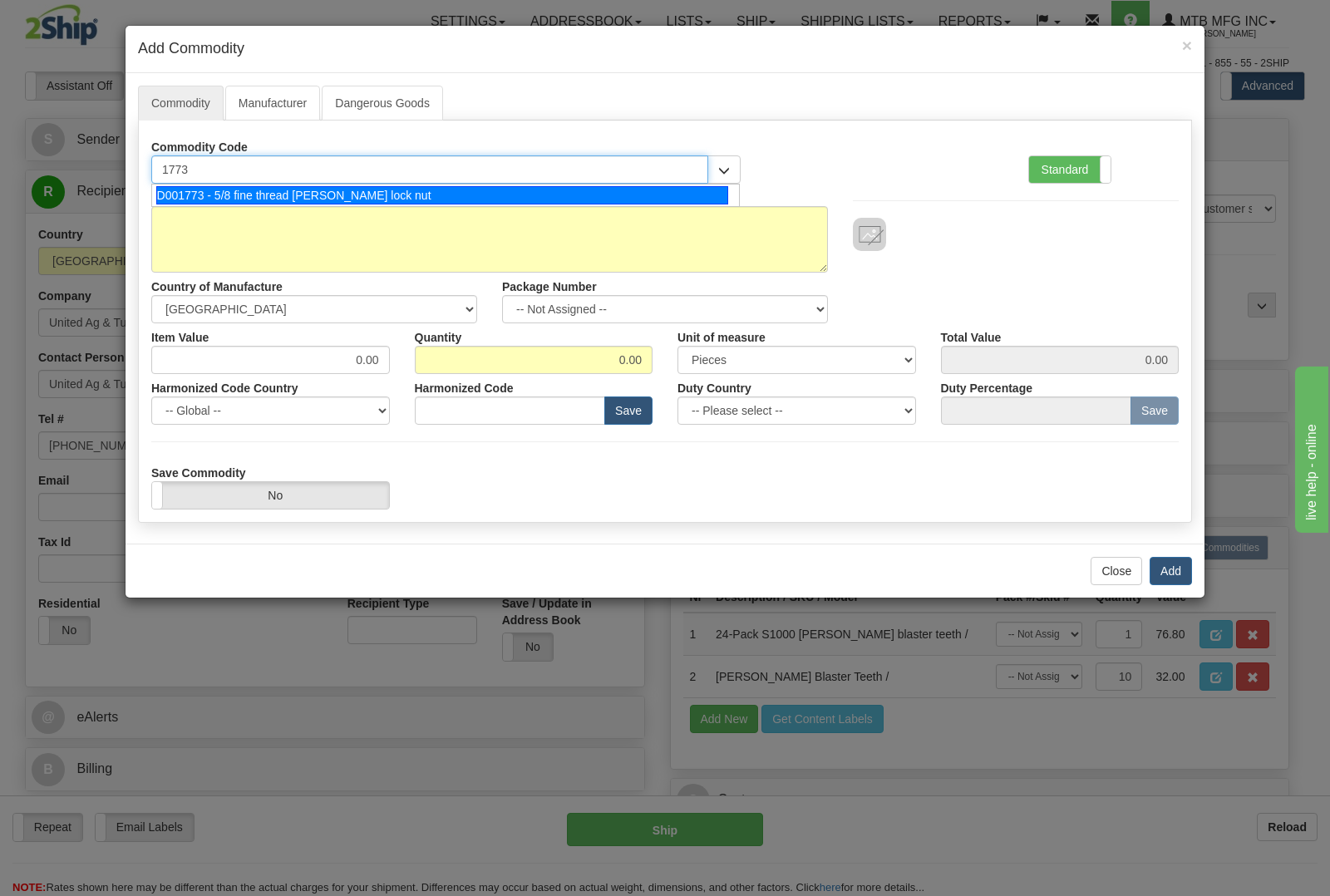
click at [333, 191] on div "D001773 - 5/8 fine thread stover lock nut" at bounding box center [442, 194] width 573 height 18
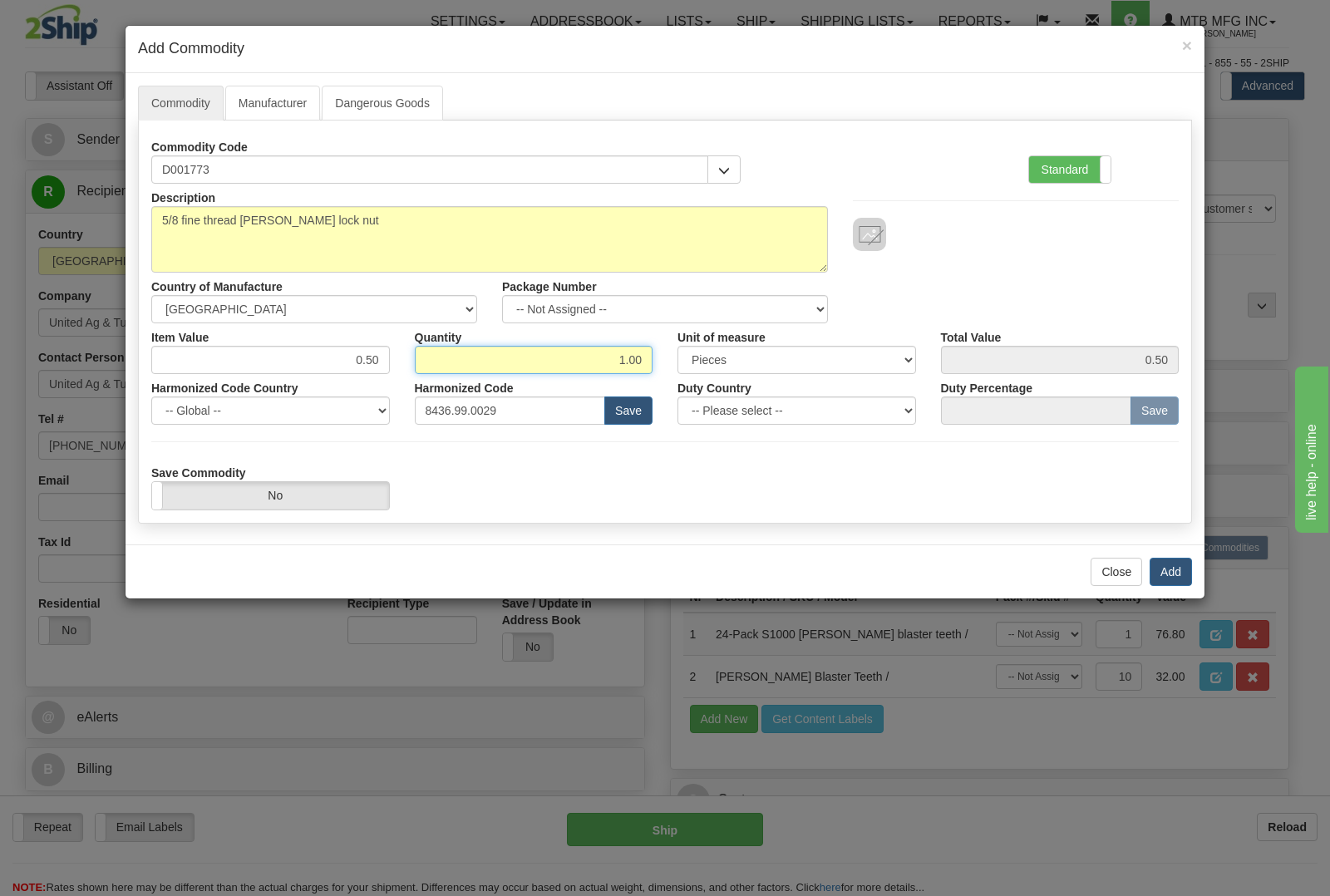
drag, startPoint x: 600, startPoint y: 354, endPoint x: 791, endPoint y: 406, distance: 198.0
click at [791, 406] on div "Description 5/8 fine thread stover lock nut Country of Manufacture -- Unknown -…" at bounding box center [665, 347] width 1028 height 326
type input "12"
type input "6.00"
click at [1181, 567] on button "Add" at bounding box center [1171, 572] width 42 height 28
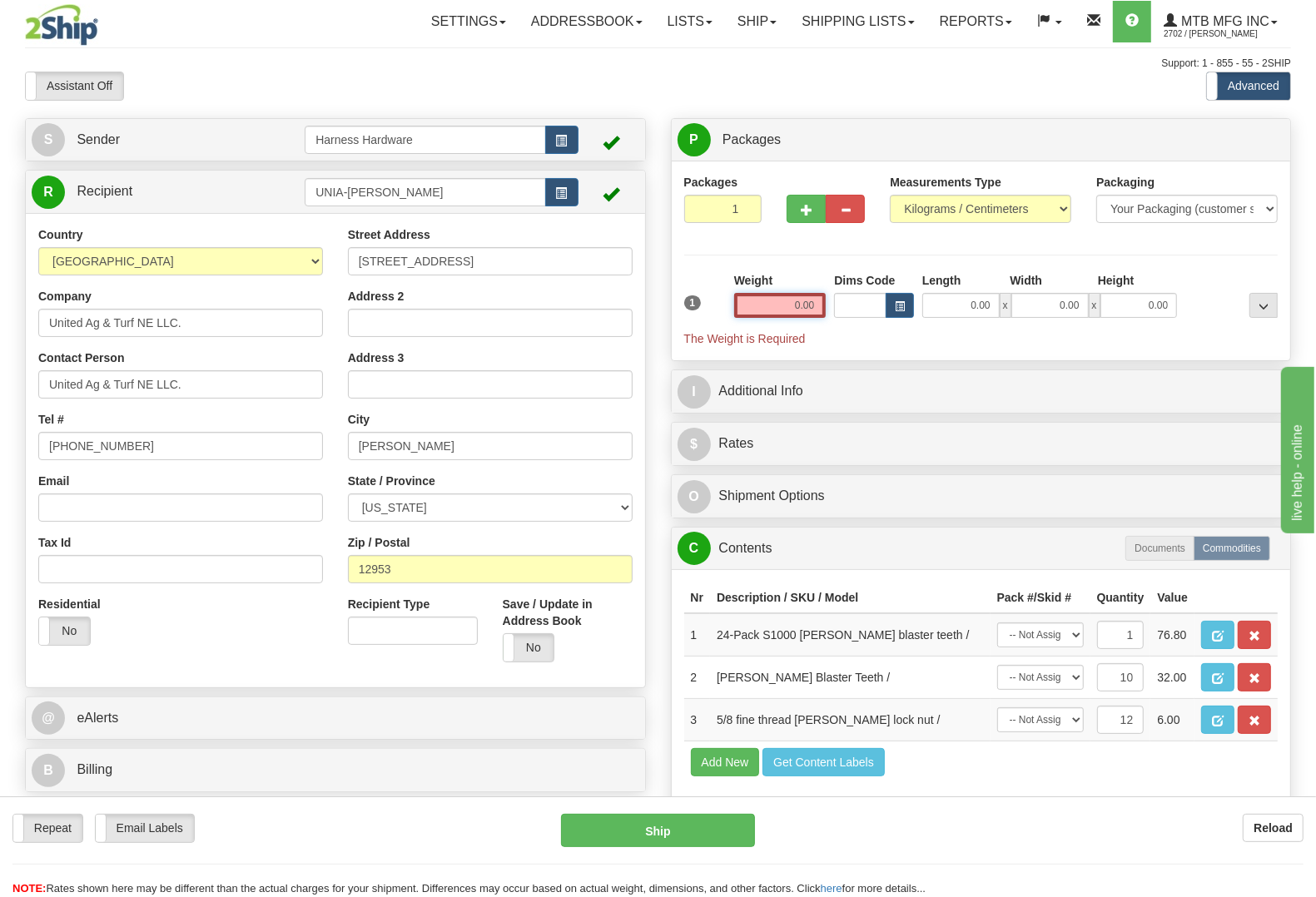
click at [784, 301] on input "0.00" at bounding box center [780, 305] width 93 height 25
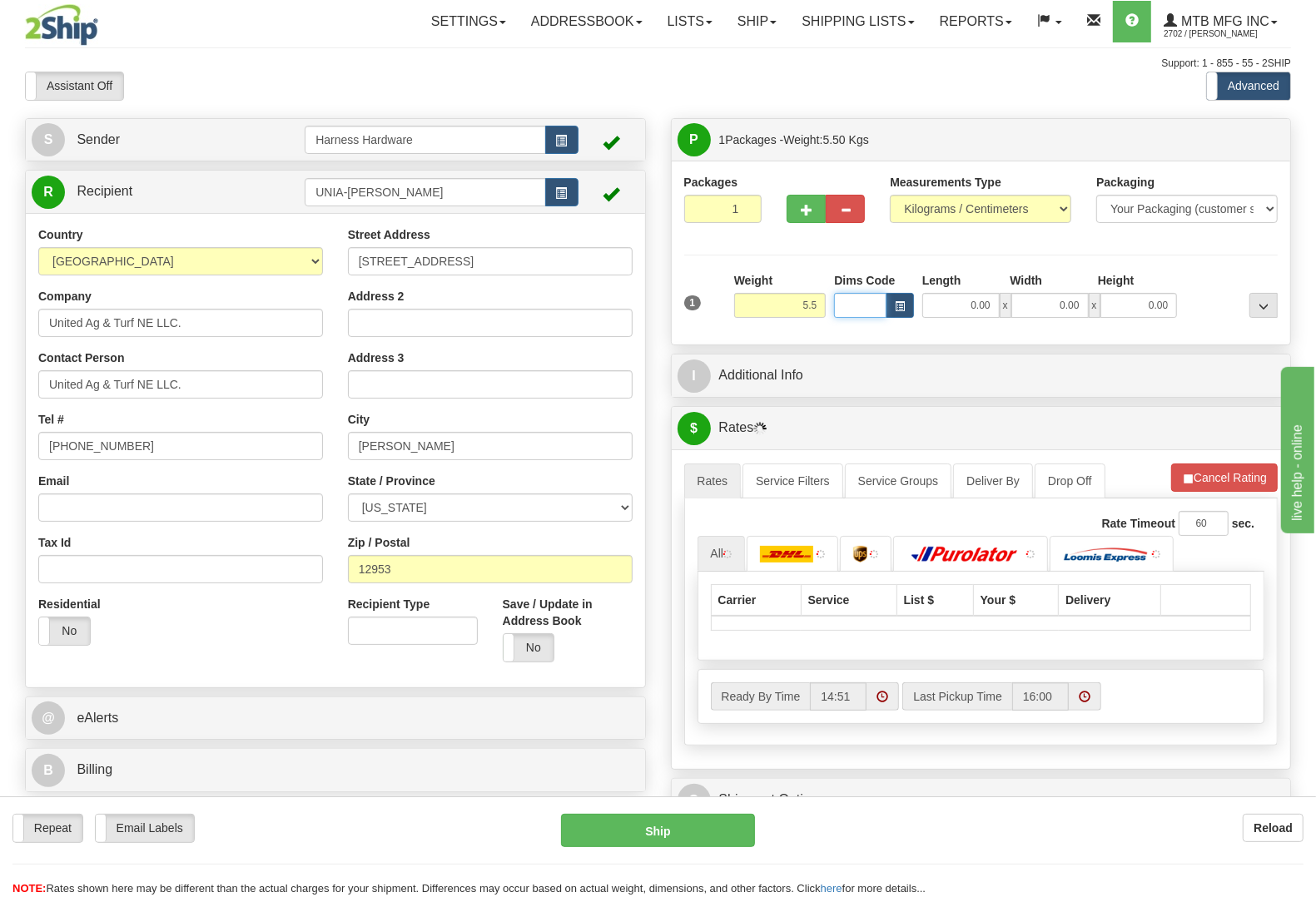
type input "5.50"
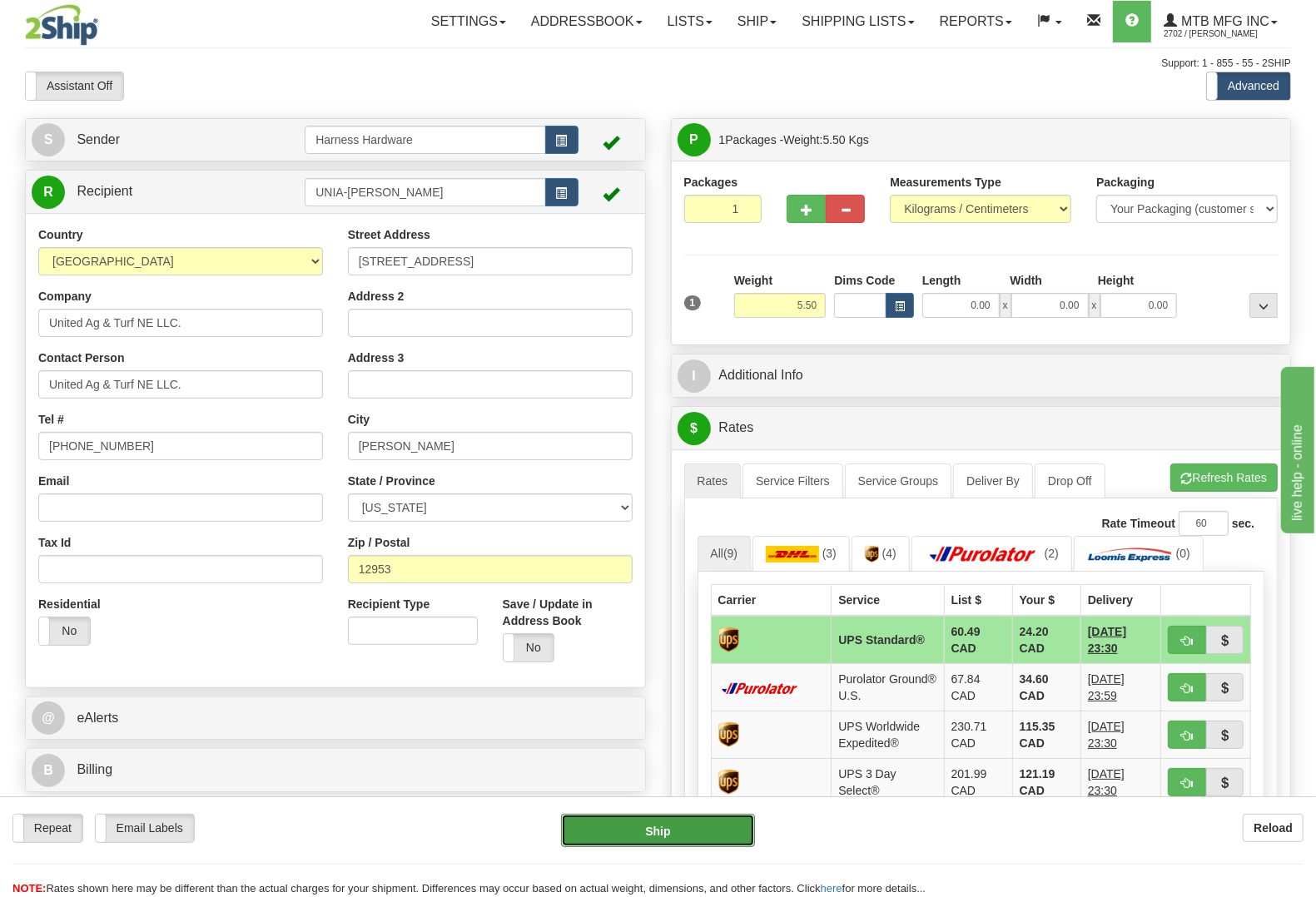
click at [629, 838] on button "Ship" at bounding box center [657, 830] width 194 height 33
type input "11"
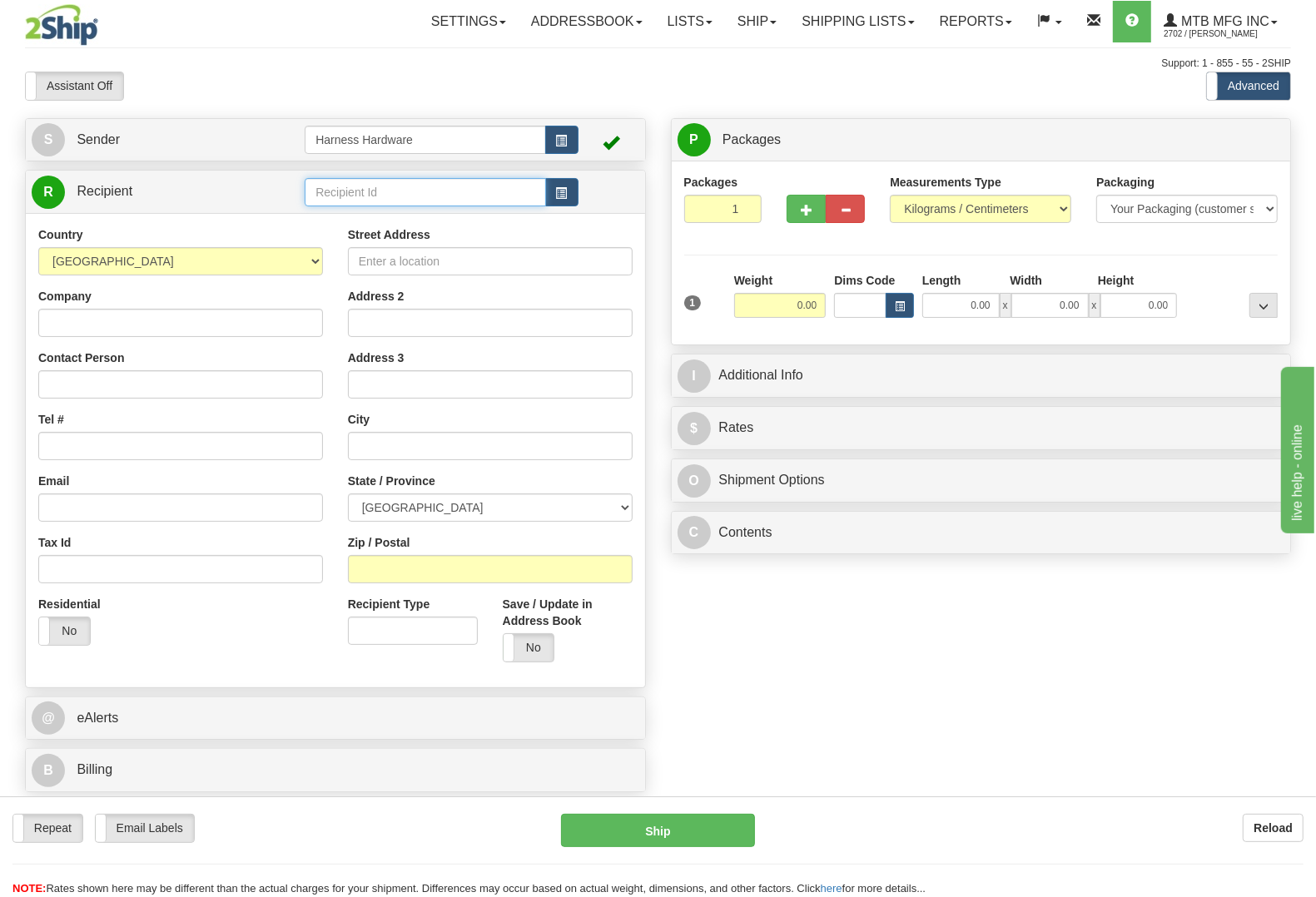
click at [418, 196] on input "text" at bounding box center [425, 193] width 241 height 28
type input "f"
type input "b"
type input "BREE"
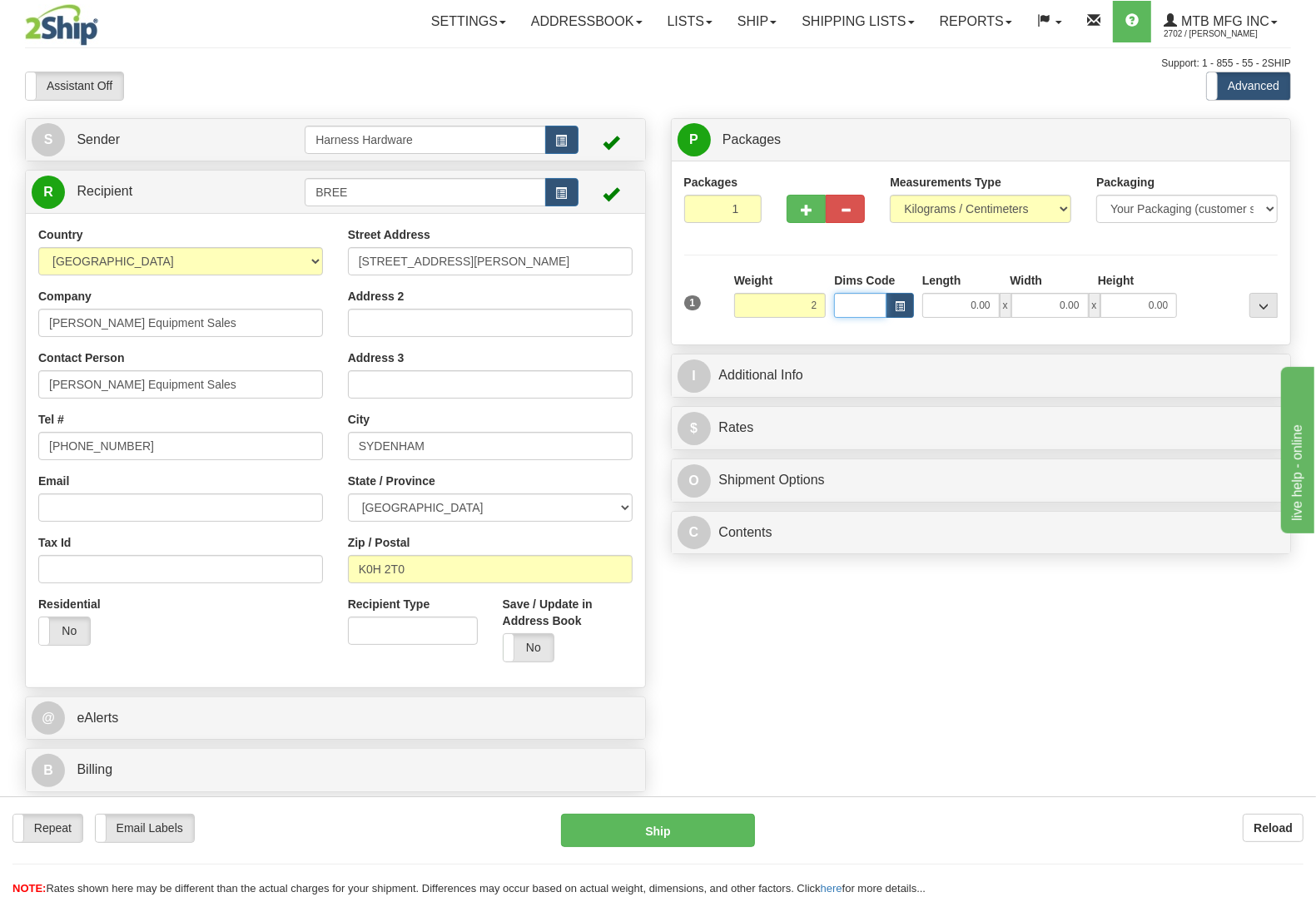
type input "2.00"
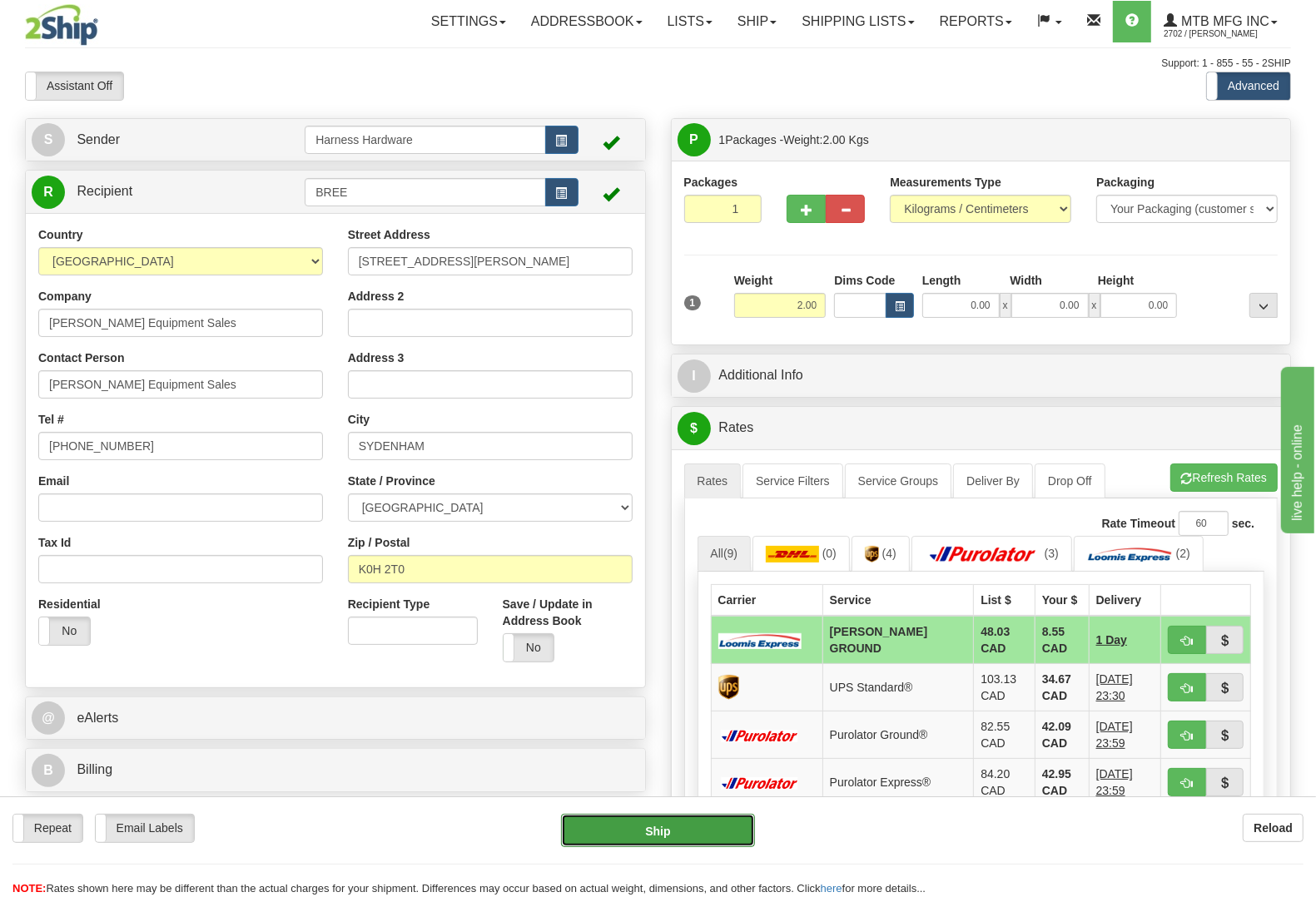
click at [658, 833] on button "Ship" at bounding box center [657, 830] width 194 height 33
type input "DD"
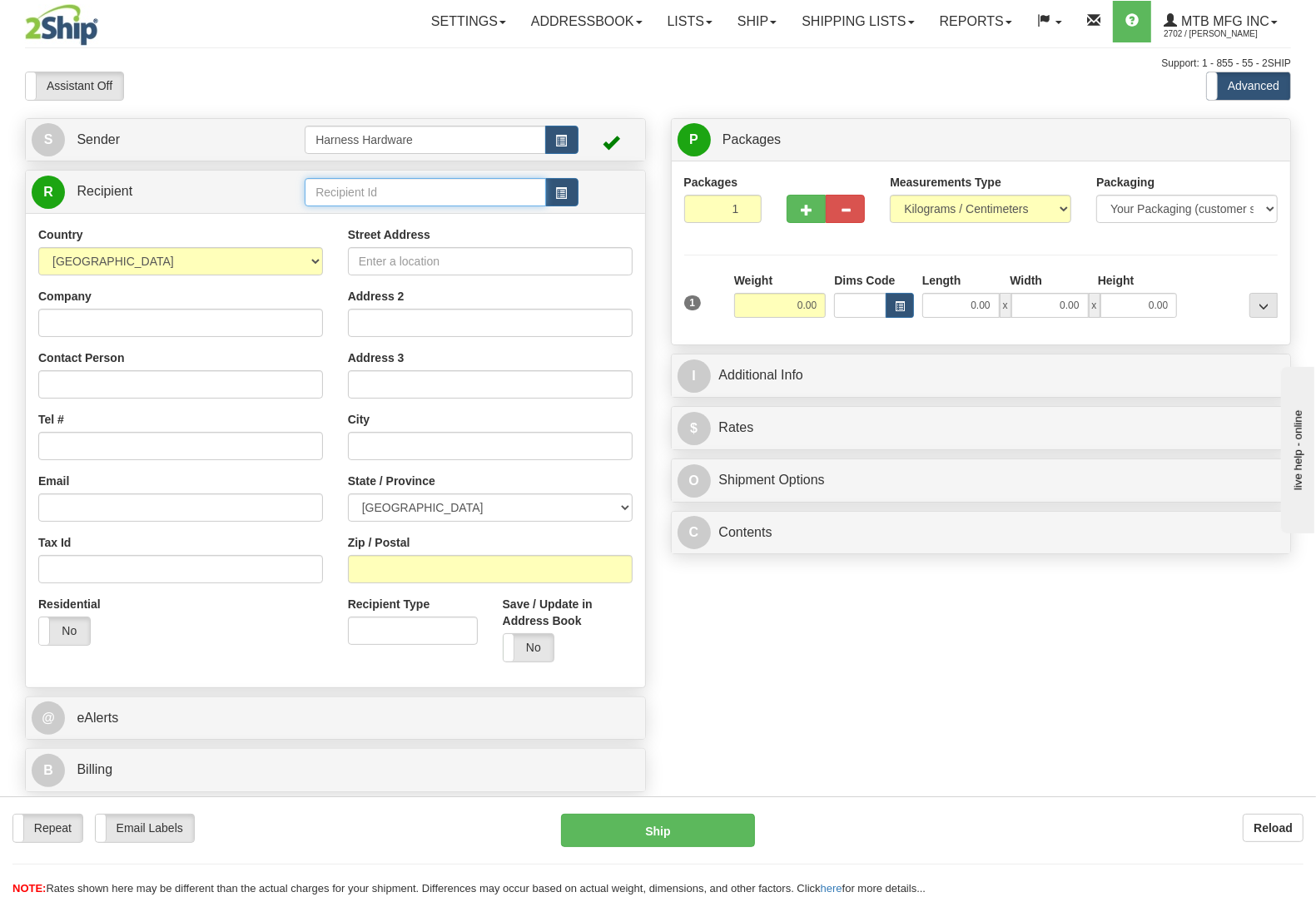
click at [396, 196] on input "text" at bounding box center [425, 193] width 241 height 28
type input "FUTA"
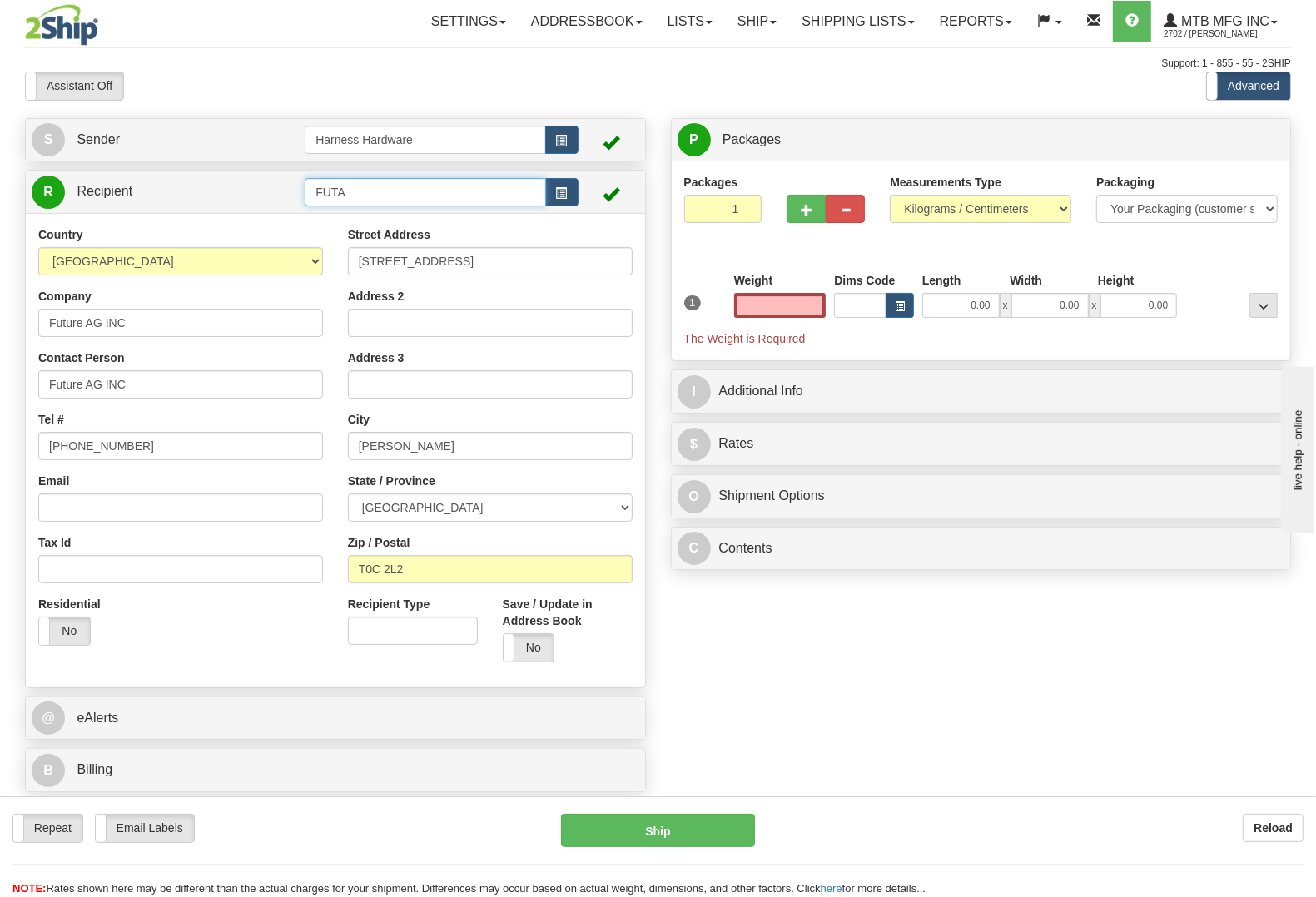
type input "0.00"
click at [396, 197] on input "FUTA" at bounding box center [425, 193] width 241 height 28
type input "FUTA-STONY PLAIN"
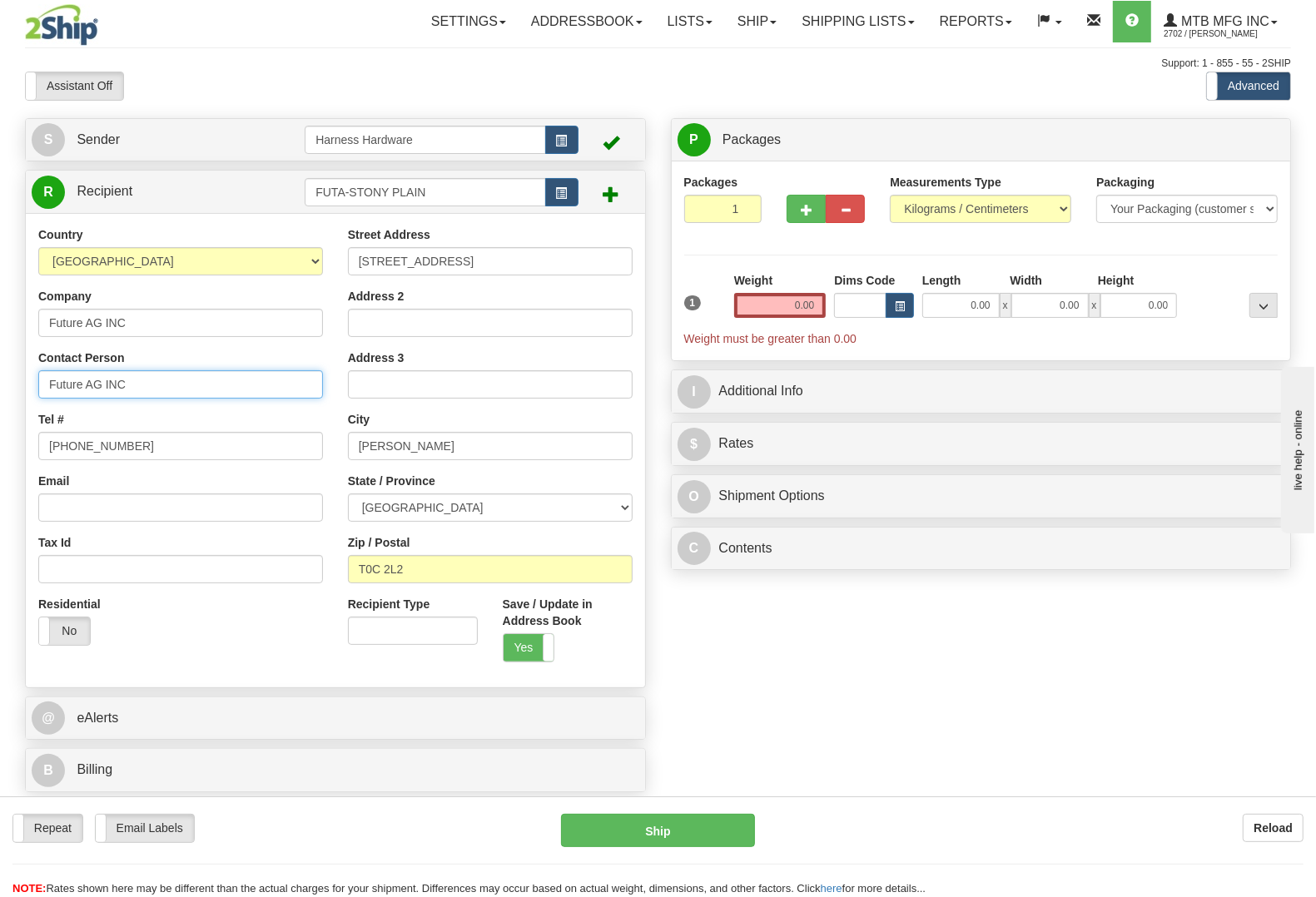
drag, startPoint x: 154, startPoint y: 387, endPoint x: 0, endPoint y: 362, distance: 156.0
click at [0, 362] on div "Toggle navigation Settings Shipping Preferences Fields Preferences New" at bounding box center [658, 448] width 1316 height 897
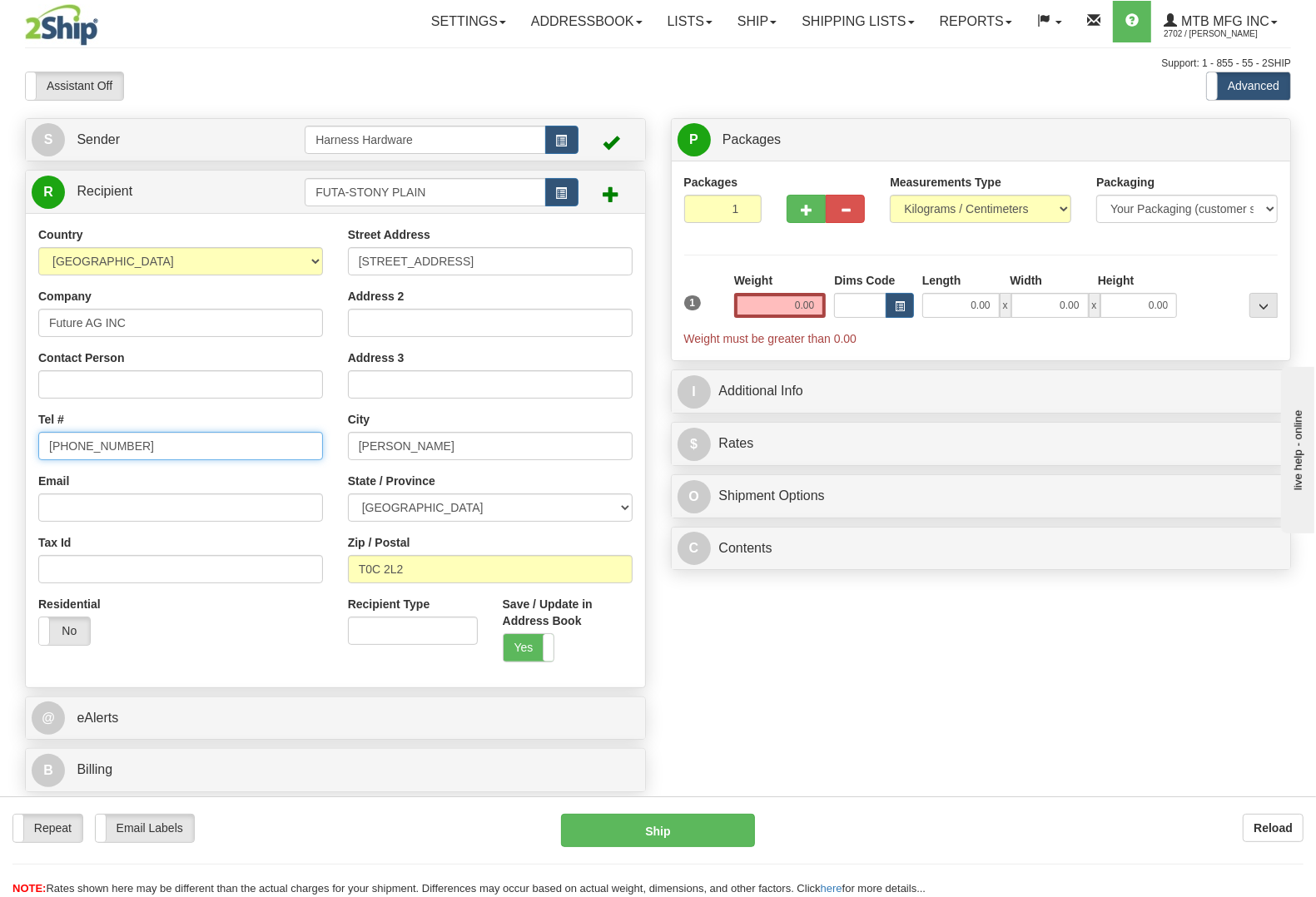
drag, startPoint x: 121, startPoint y: 443, endPoint x: 0, endPoint y: 432, distance: 121.5
click at [0, 432] on div "Toggle navigation Settings Shipping Preferences Fields Preferences New" at bounding box center [658, 448] width 1316 height 897
paste input "780-963-7411"
type input "780-963-7411"
drag, startPoint x: 475, startPoint y: 259, endPoint x: 171, endPoint y: 248, distance: 304.2
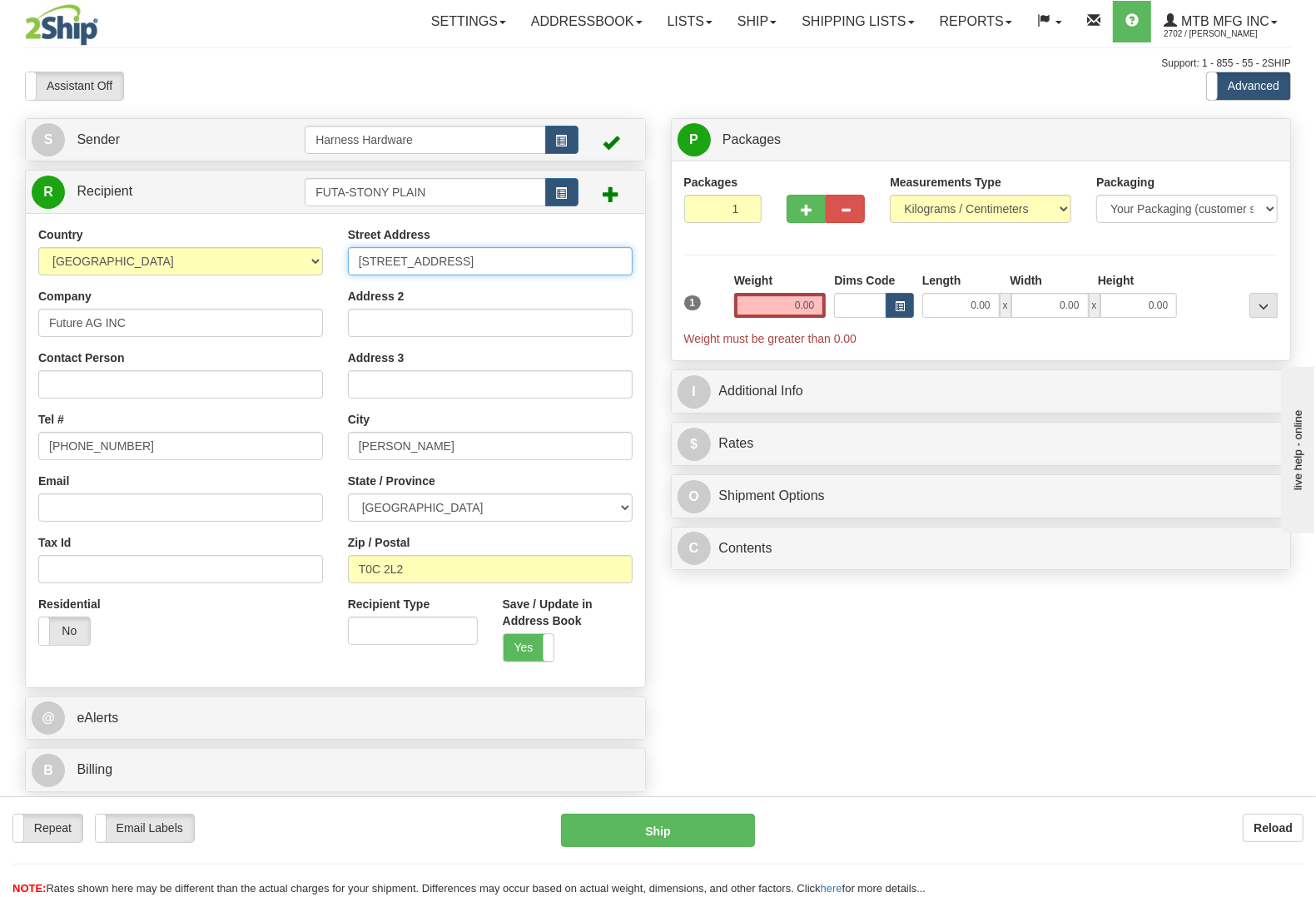
click at [173, 248] on div "Country AFGHANISTAN ALAND ISLANDS ALBANIA ALGERIA AMERICAN SAMOA ANDORRA ANGOLA…" at bounding box center [335, 450] width 619 height 448
paste input "34 Boulder Blvd"
type input "34 Boulder Blvd."
drag, startPoint x: 330, startPoint y: 566, endPoint x: 189, endPoint y: 530, distance: 145.5
click at [190, 530] on div "Country AFGHANISTAN ALAND ISLANDS ALBANIA ALGERIA AMERICAN SAMOA ANDORRA ANGOLA…" at bounding box center [335, 450] width 619 height 448
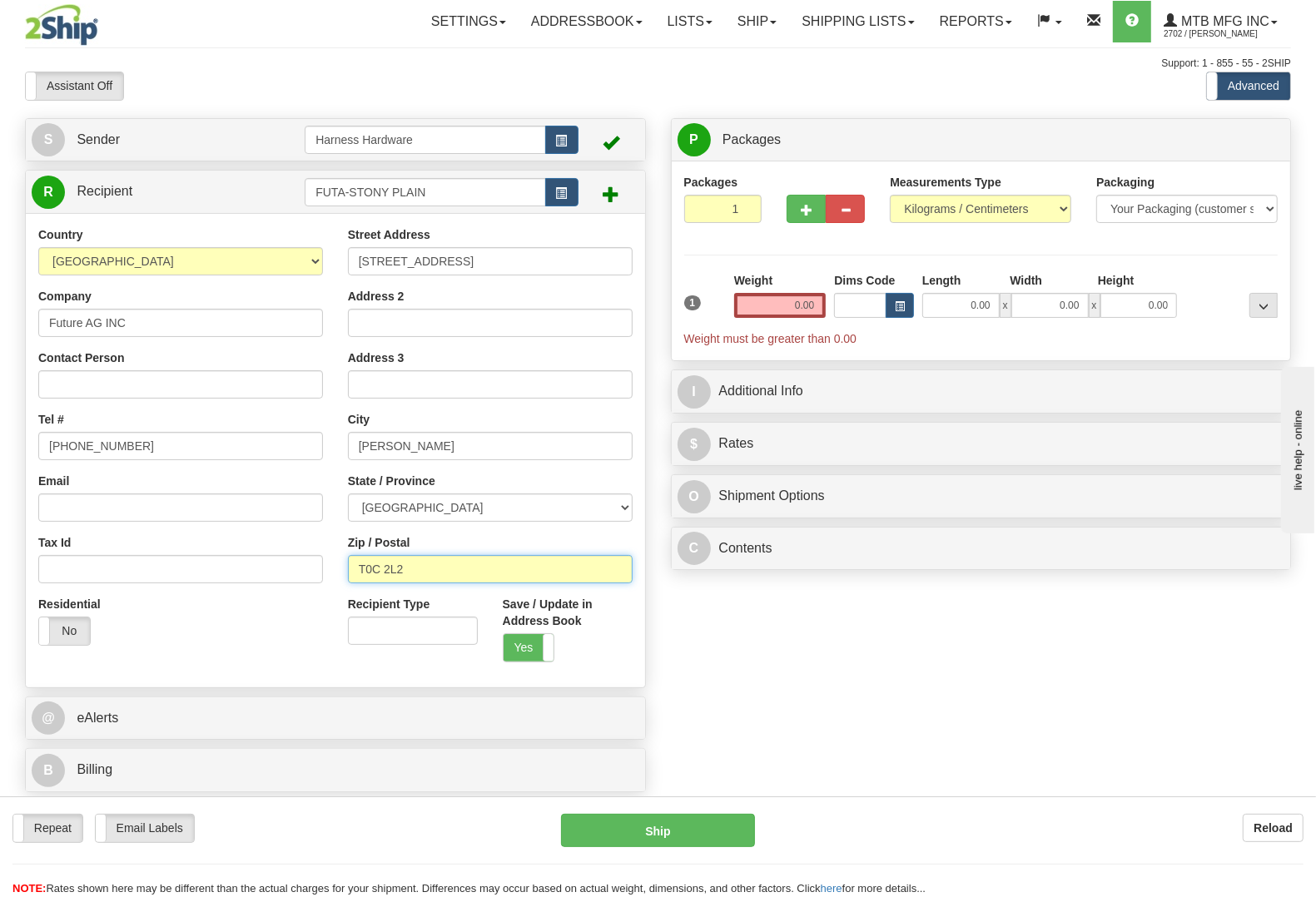
paste input "7Z 1V7"
type input "T7Z 1V7"
type input "STONY PLAIN"
click at [764, 310] on input "0.00" at bounding box center [780, 305] width 93 height 25
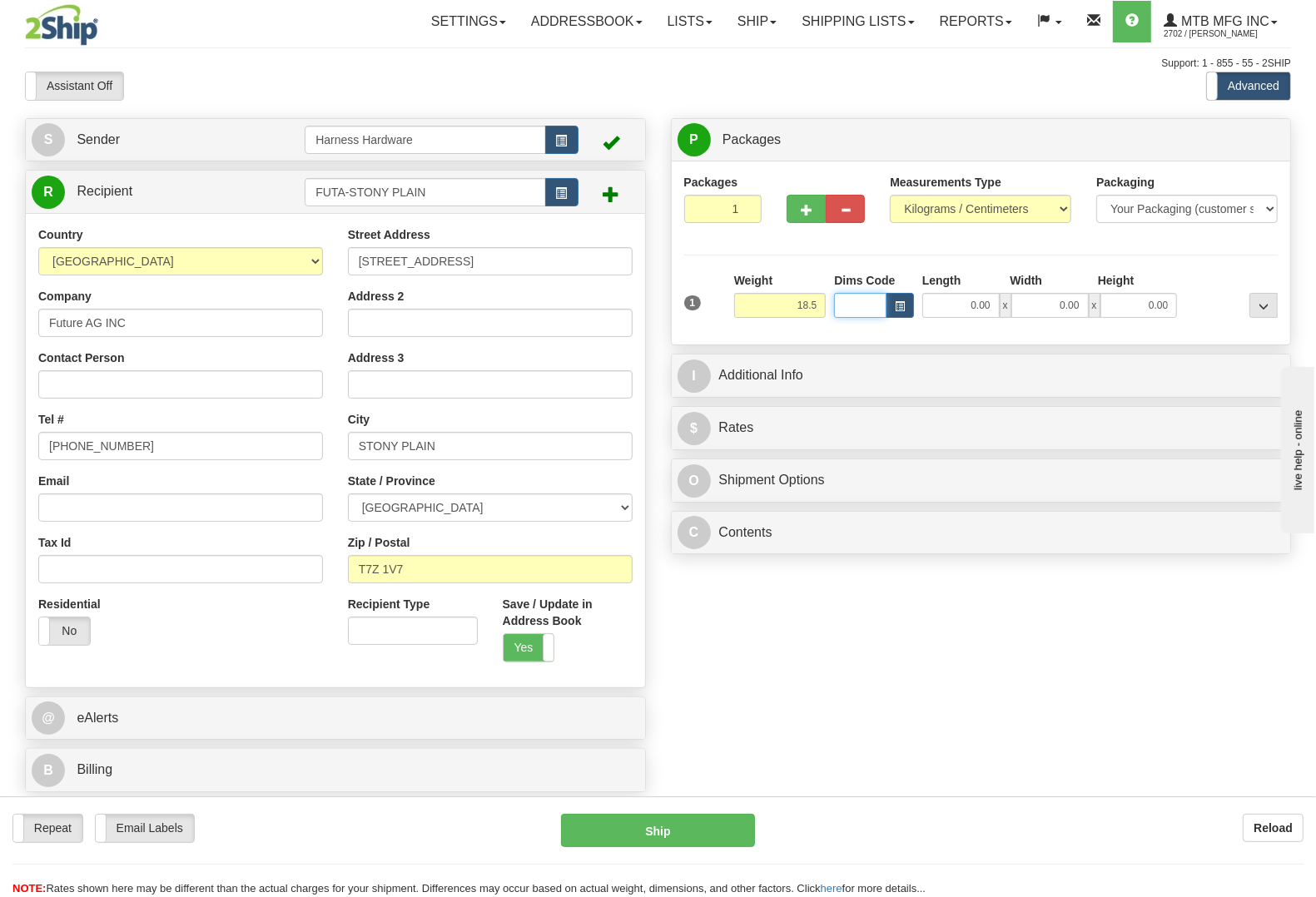
type input "18.50"
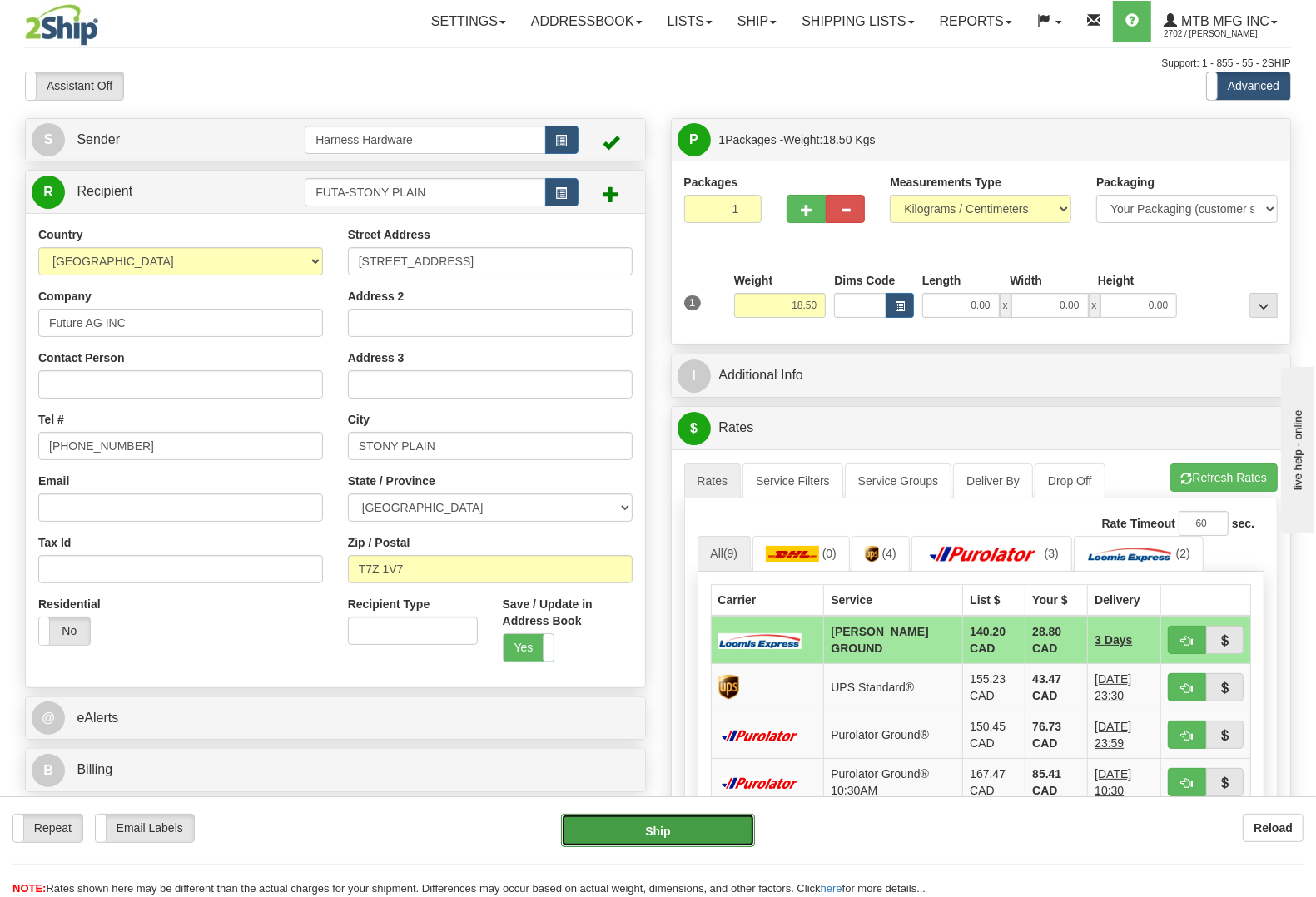
click at [650, 838] on button "Ship" at bounding box center [657, 830] width 194 height 33
type input "DD"
